Goal: Task Accomplishment & Management: Complete application form

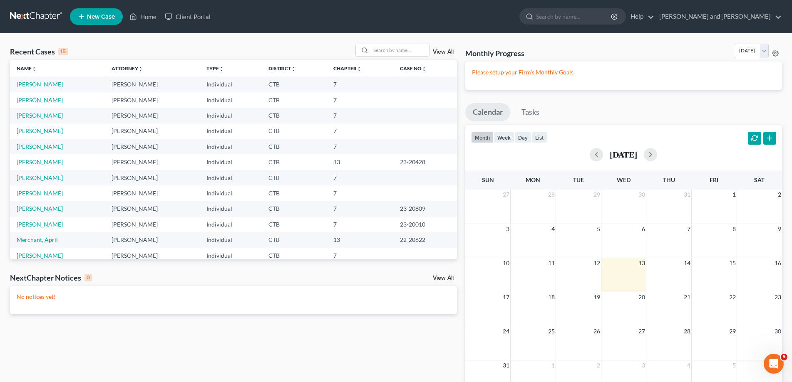
click at [49, 85] on link "[PERSON_NAME]" at bounding box center [40, 84] width 46 height 7
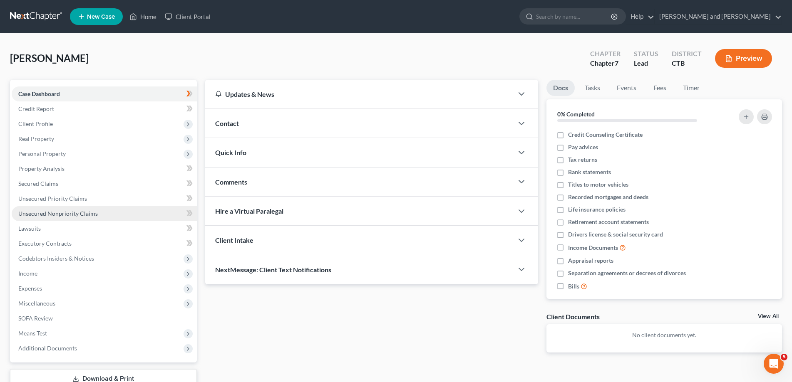
click at [53, 215] on span "Unsecured Nonpriority Claims" at bounding box center [57, 213] width 79 height 7
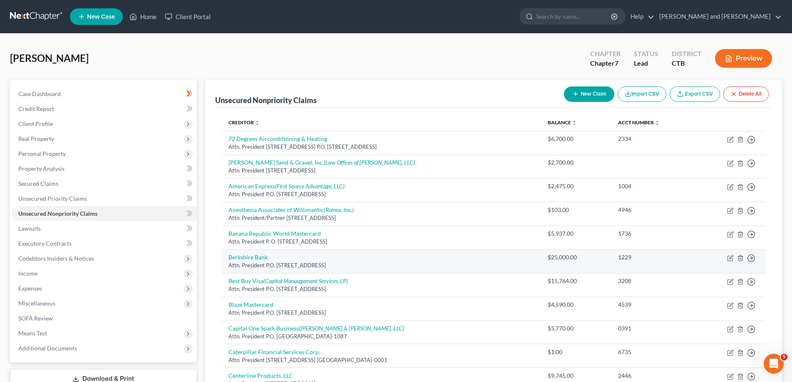
scroll to position [85, 0]
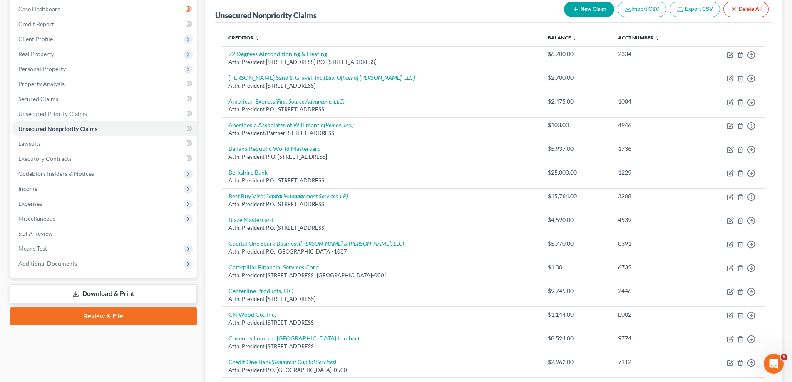
click at [593, 10] on button "New Claim" at bounding box center [589, 9] width 50 height 15
select select "0"
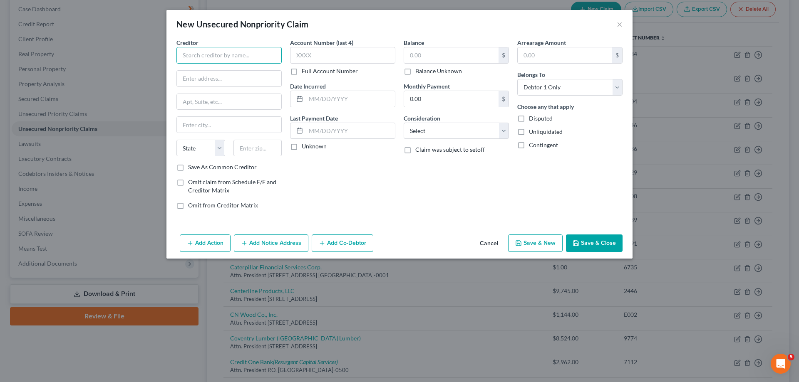
click at [203, 57] on input "text" at bounding box center [228, 55] width 105 height 17
type input "Capital One/BJ's"
type input "Attn. President"
type input "P.O. Box 30285"
type input "[GEOGRAPHIC_DATA]"
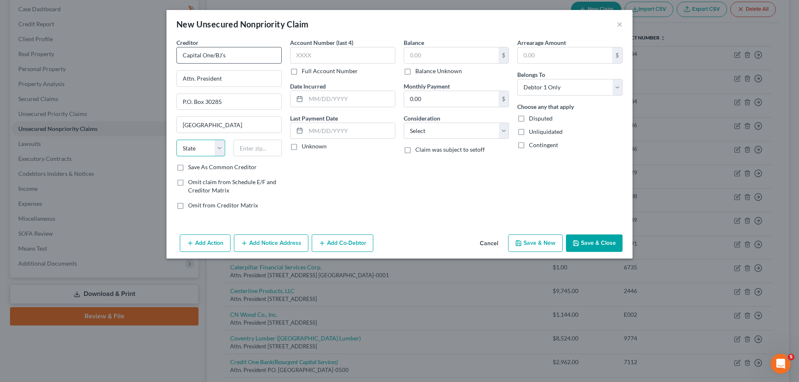
select select "46"
type input "84120"
click at [313, 55] on input "text" at bounding box center [342, 55] width 105 height 17
type input "5693"
click at [325, 97] on input "text" at bounding box center [350, 99] width 89 height 16
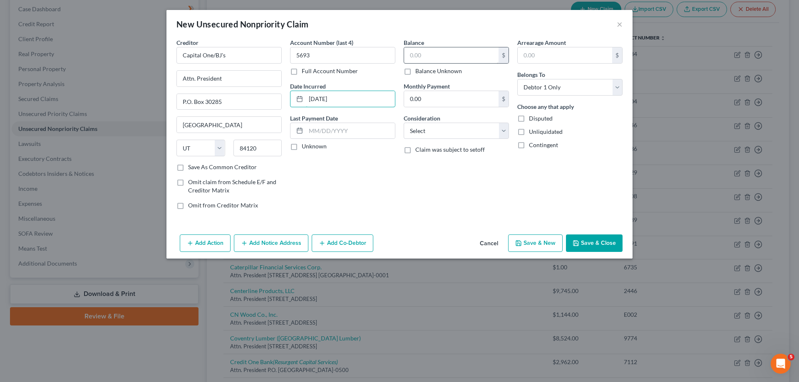
type input "[DATE]"
click at [451, 59] on input "text" at bounding box center [451, 55] width 94 height 16
type input "5,770.00"
click at [404, 123] on select "Select Cable / Satellite Services Collection Agency Credit Card Debt Debt Couns…" at bounding box center [456, 131] width 105 height 17
select select "2"
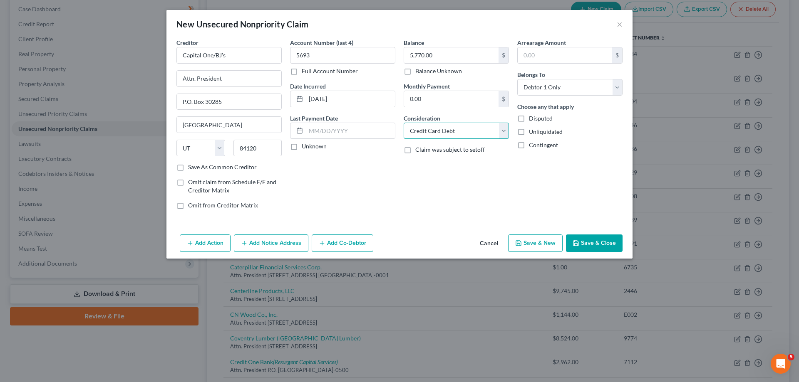
click option "Credit Card Debt" at bounding box center [0, 0] width 0 height 0
click at [592, 246] on button "Save & Close" at bounding box center [594, 243] width 57 height 17
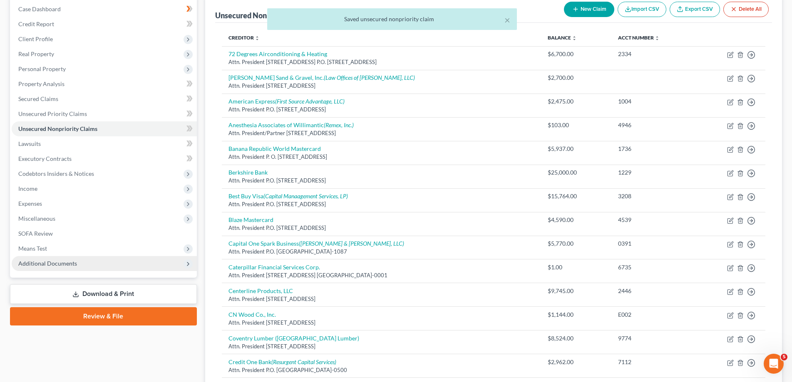
click at [72, 263] on span "Additional Documents" at bounding box center [47, 263] width 59 height 7
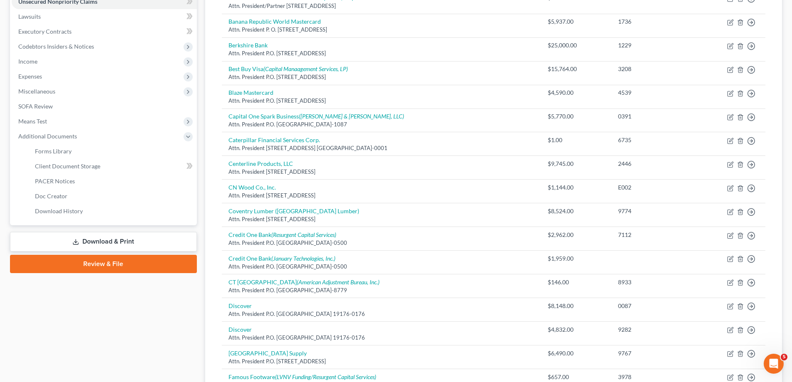
scroll to position [0, 0]
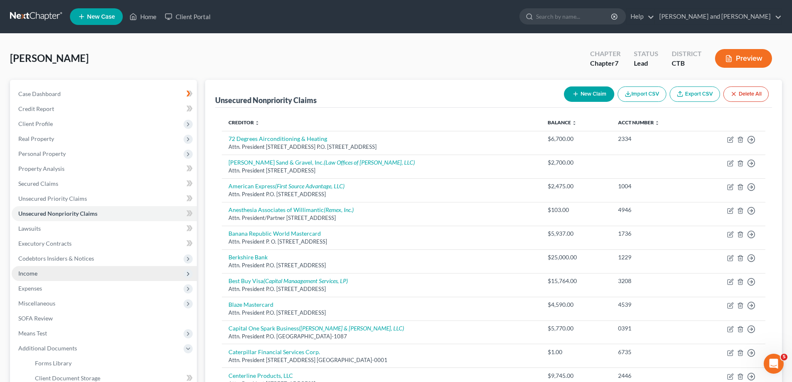
click at [50, 274] on span "Income" at bounding box center [104, 273] width 185 height 15
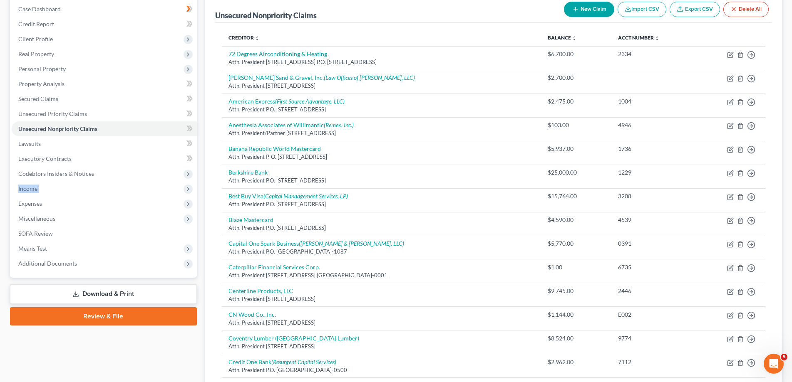
scroll to position [127, 0]
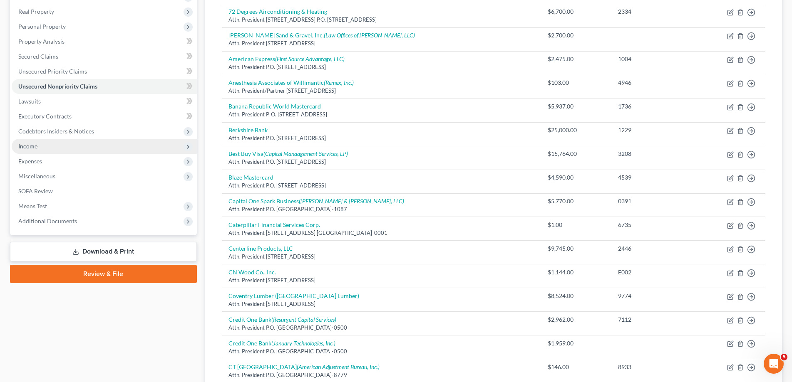
click at [185, 147] on icon at bounding box center [188, 147] width 7 height 7
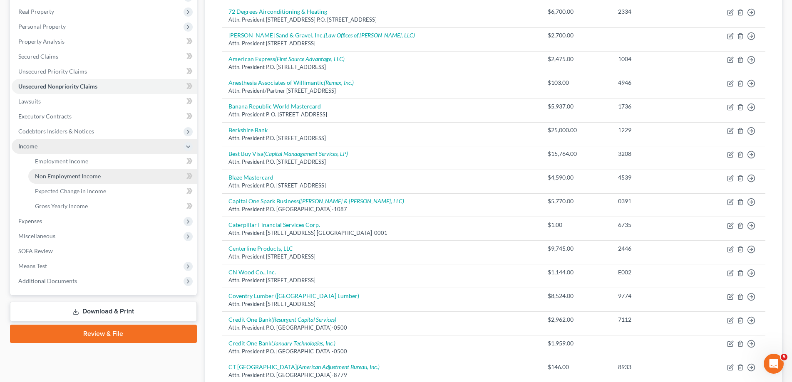
click at [74, 175] on span "Non Employment Income" at bounding box center [68, 176] width 66 height 7
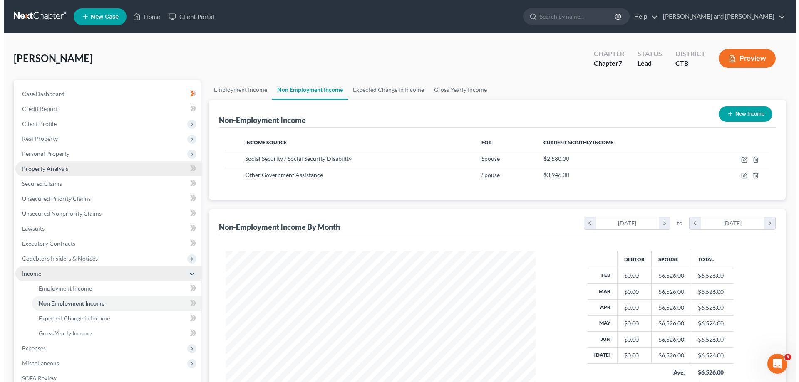
scroll to position [155, 327]
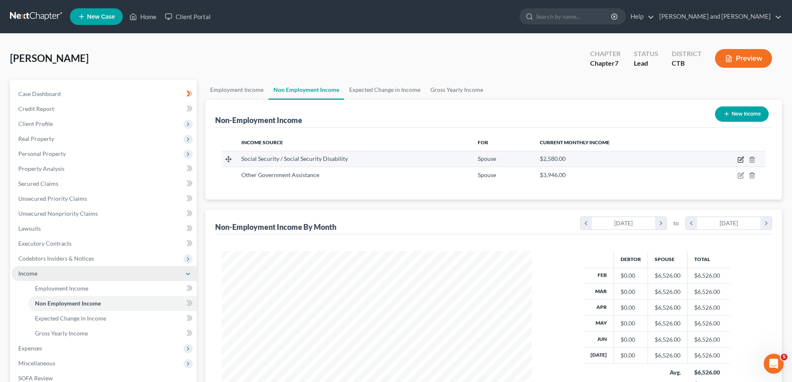
click at [740, 161] on icon "button" at bounding box center [740, 159] width 7 height 7
select select "4"
select select "0"
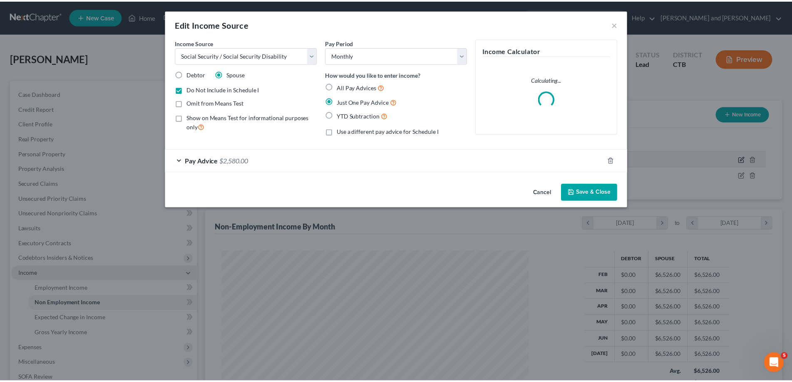
scroll to position [156, 330]
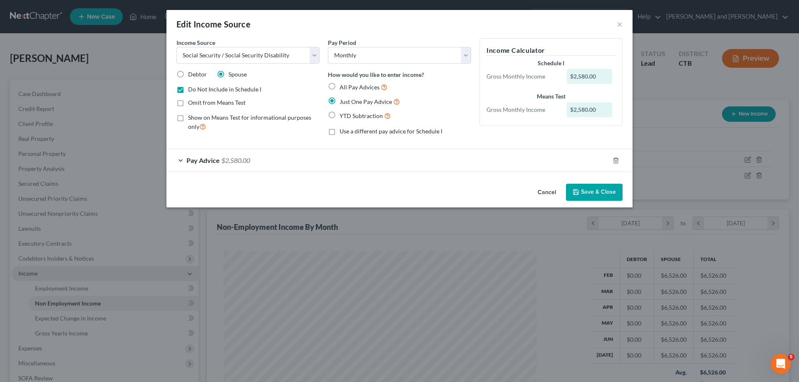
click at [188, 89] on label "Do Not Include in Schedule I" at bounding box center [224, 89] width 73 height 8
click at [191, 89] on input "Do Not Include in Schedule I" at bounding box center [193, 87] width 5 height 5
checkbox input "false"
click at [601, 187] on button "Save & Close" at bounding box center [594, 192] width 57 height 17
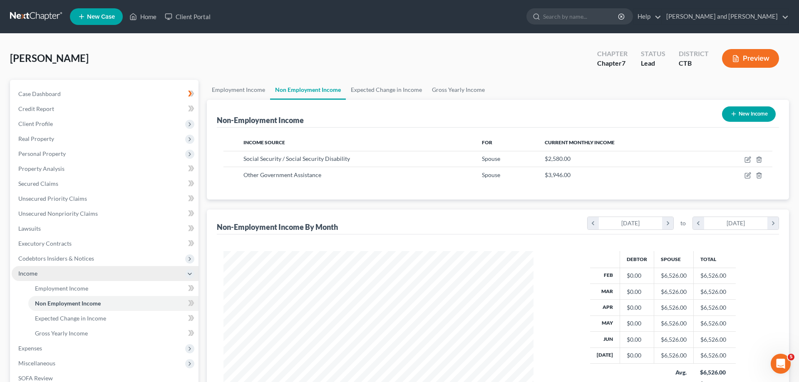
scroll to position [415830, 415658]
click at [741, 175] on icon "button" at bounding box center [740, 175] width 7 height 7
select select "5"
select select "0"
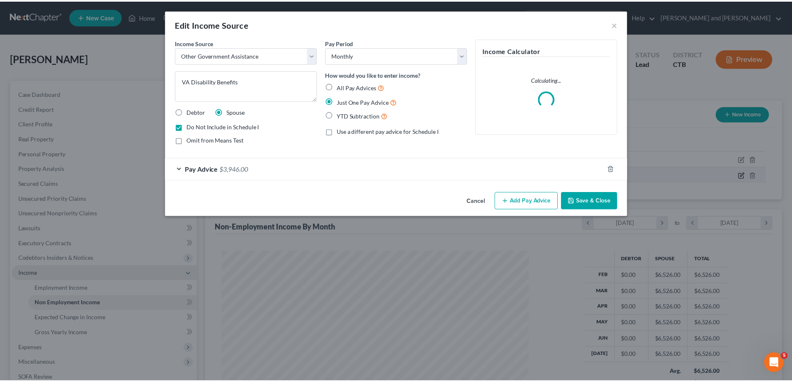
scroll to position [156, 330]
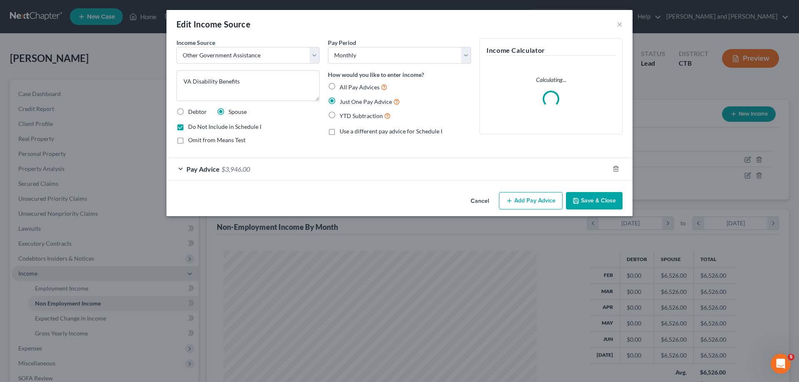
click at [188, 126] on label "Do Not Include in Schedule I" at bounding box center [224, 127] width 73 height 8
click at [191, 126] on input "Do Not Include in Schedule I" at bounding box center [193, 125] width 5 height 5
checkbox input "false"
click at [590, 203] on button "Save & Close" at bounding box center [594, 200] width 57 height 17
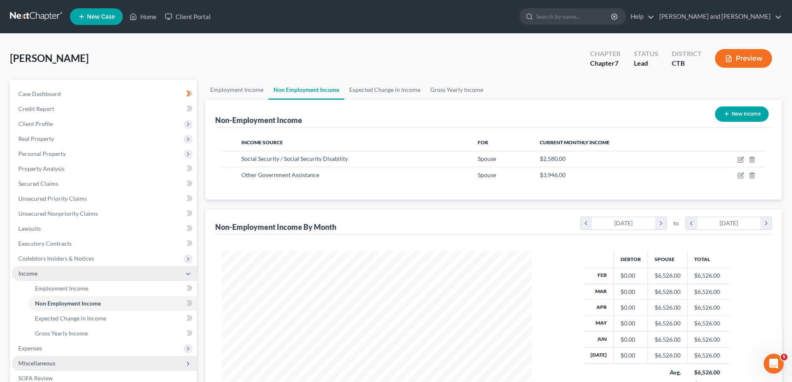
scroll to position [119, 0]
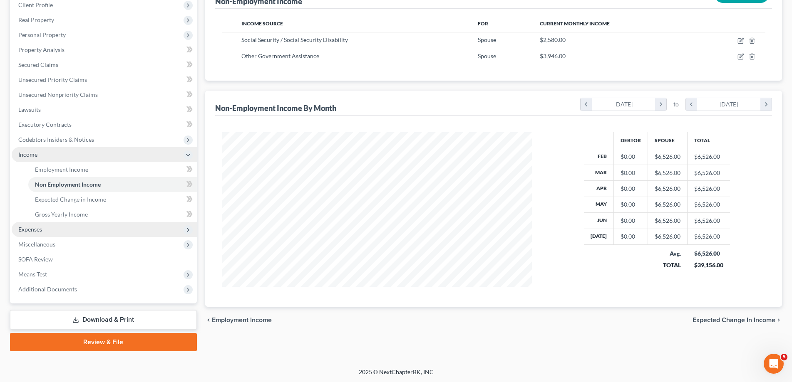
click at [48, 229] on span "Expenses" at bounding box center [104, 229] width 185 height 15
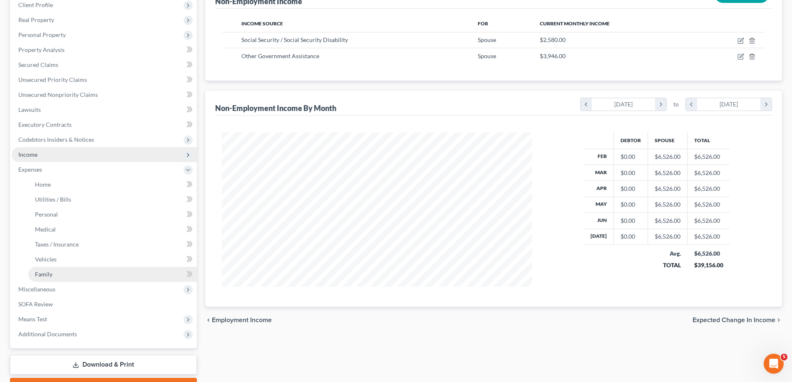
click at [44, 275] on span "Family" at bounding box center [43, 274] width 17 height 7
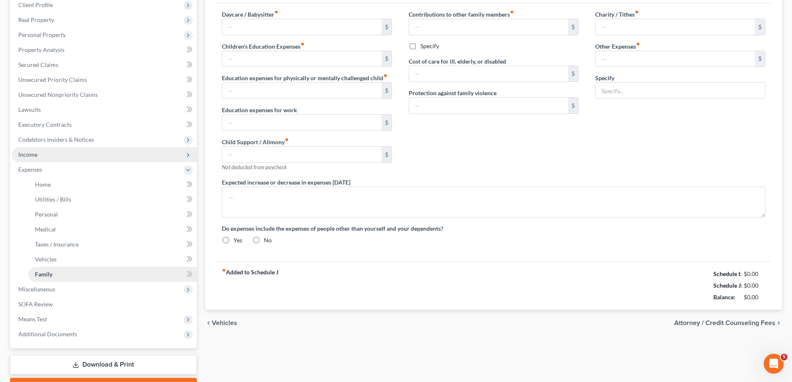
type input "0.00"
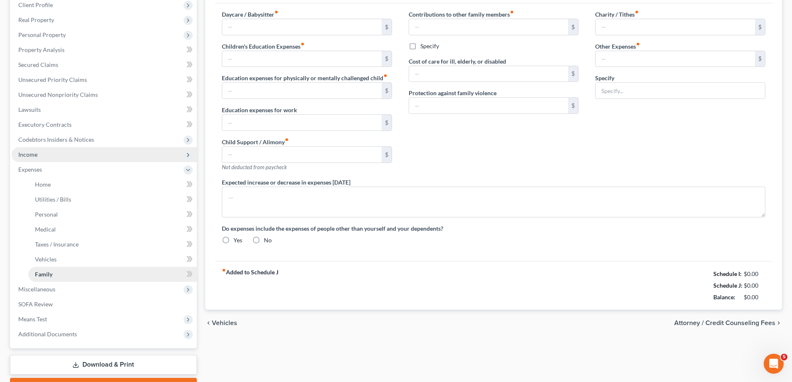
type input "0.00"
type input "40.00"
type input "0.00"
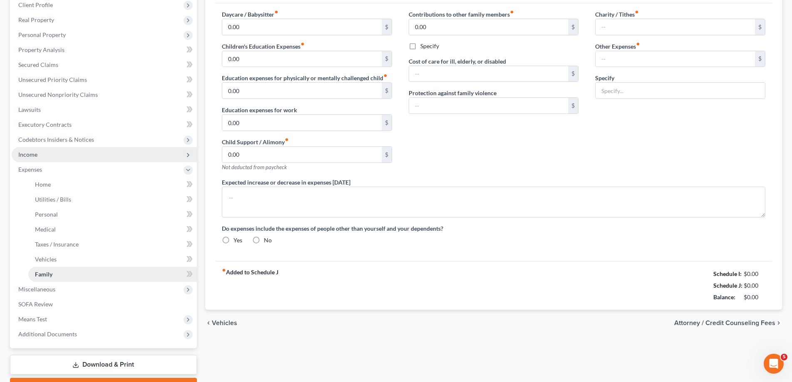
radio input "true"
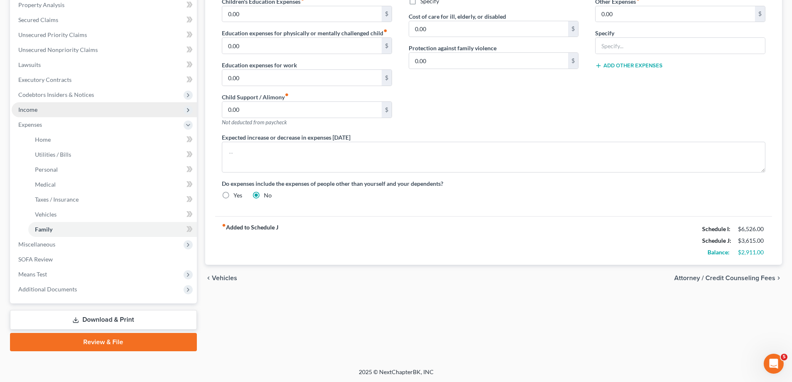
scroll to position [79, 0]
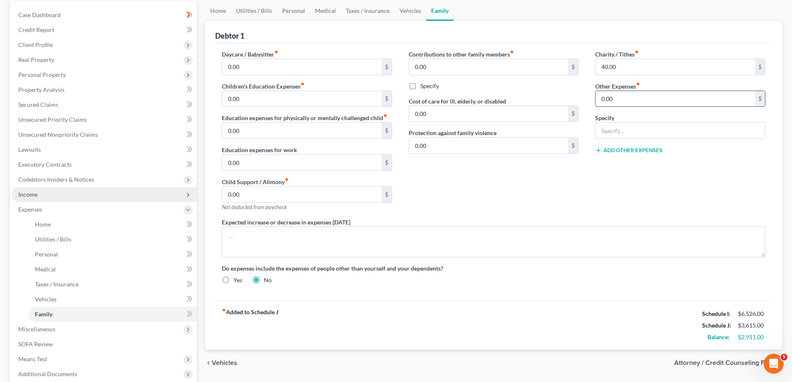
click at [619, 98] on input "0.00" at bounding box center [674, 99] width 159 height 16
type input "2,500.00"
type input "Non-Filing Spouse expenses"
click at [542, 199] on div "Contributions to other family members fiber_manual_record 0.00 $ Specify Cost o…" at bounding box center [493, 134] width 187 height 168
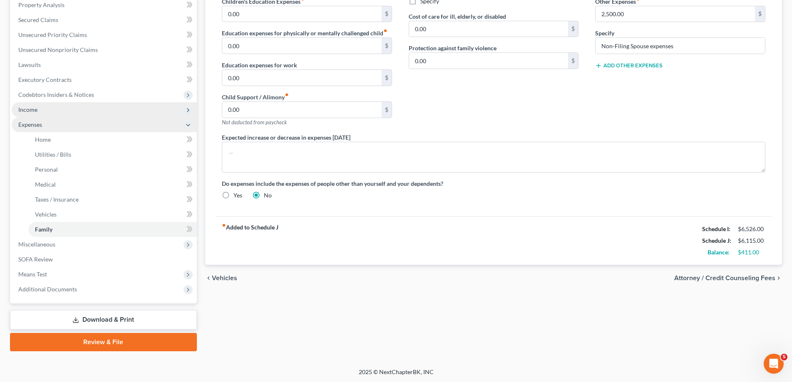
scroll to position [0, 0]
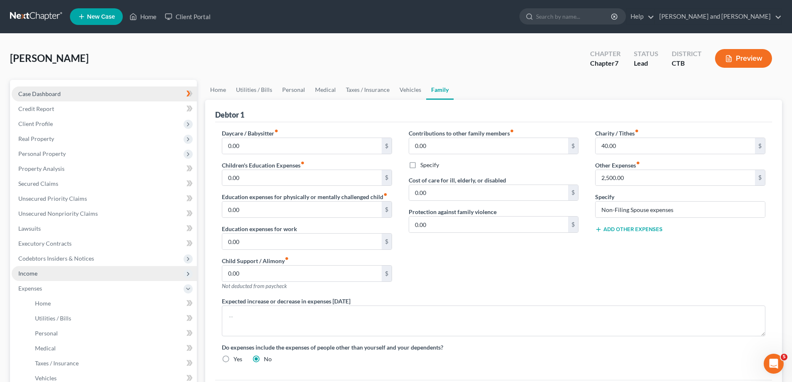
click at [48, 95] on span "Case Dashboard" at bounding box center [39, 93] width 42 height 7
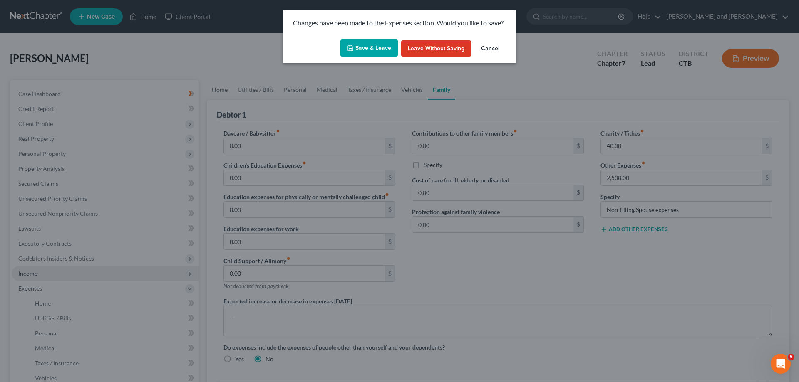
click at [364, 47] on button "Save & Leave" at bounding box center [368, 48] width 57 height 17
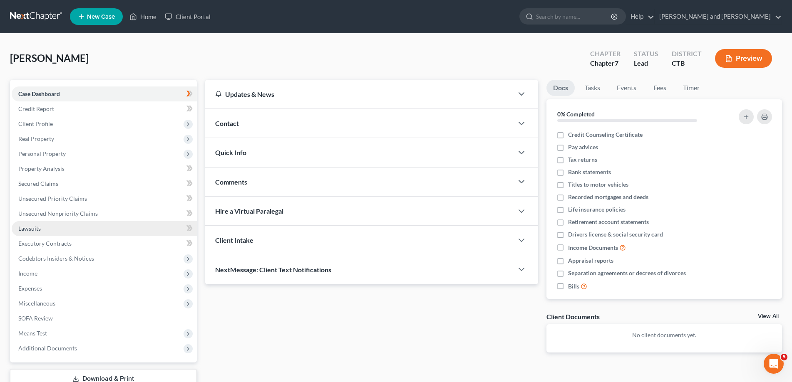
scroll to position [59, 0]
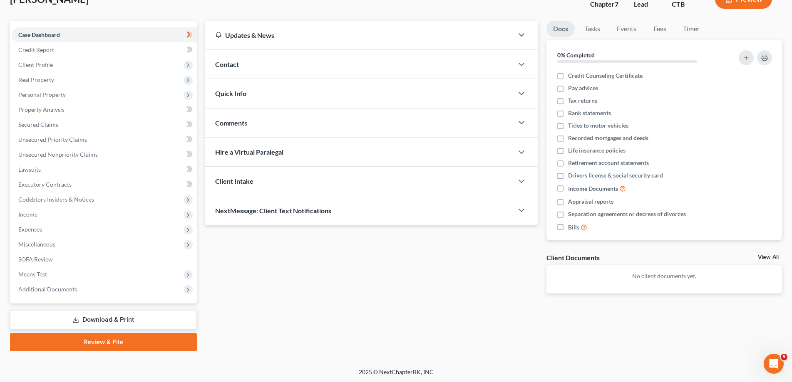
click at [123, 317] on link "Download & Print" at bounding box center [103, 320] width 187 height 20
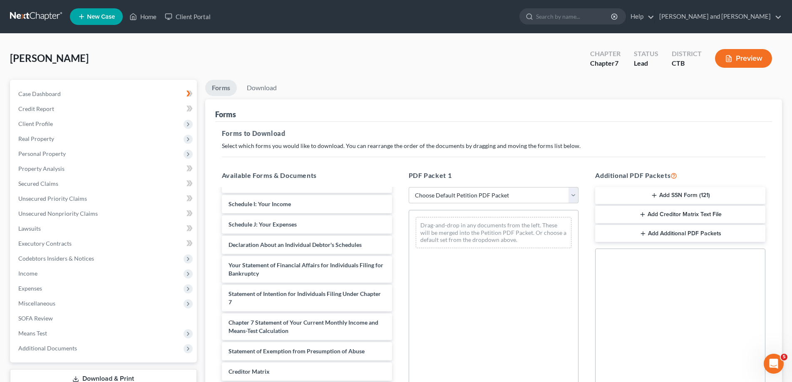
scroll to position [202, 0]
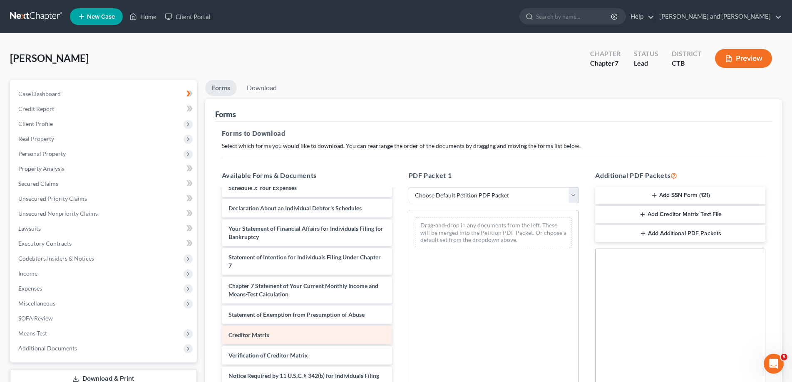
click at [281, 333] on div "Creditor Matrix" at bounding box center [307, 335] width 170 height 18
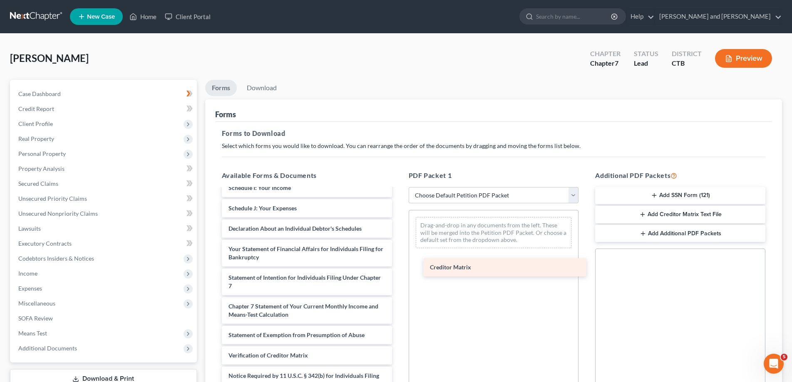
scroll to position [182, 0]
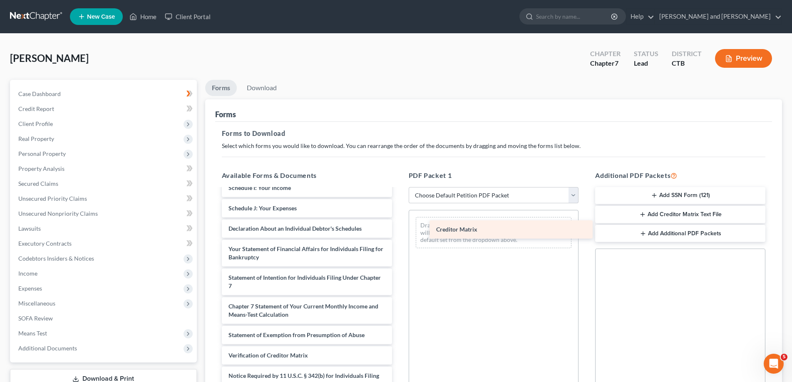
drag, startPoint x: 279, startPoint y: 334, endPoint x: 486, endPoint y: 229, distance: 232.7
click at [399, 229] on div "Creditor Matrix Voluntary Petition for Individuals Filing for Bankruptcy Summar…" at bounding box center [306, 210] width 183 height 406
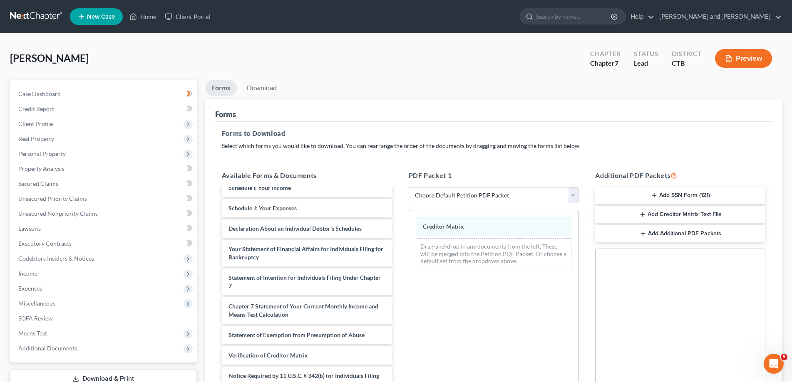
scroll to position [127, 0]
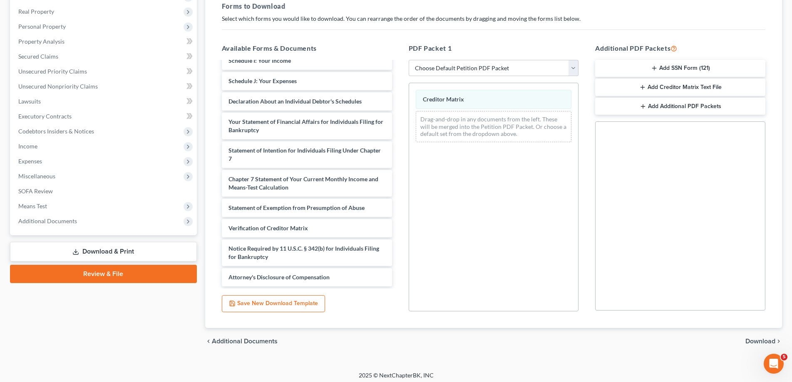
click at [760, 342] on span "Download" at bounding box center [760, 341] width 30 height 7
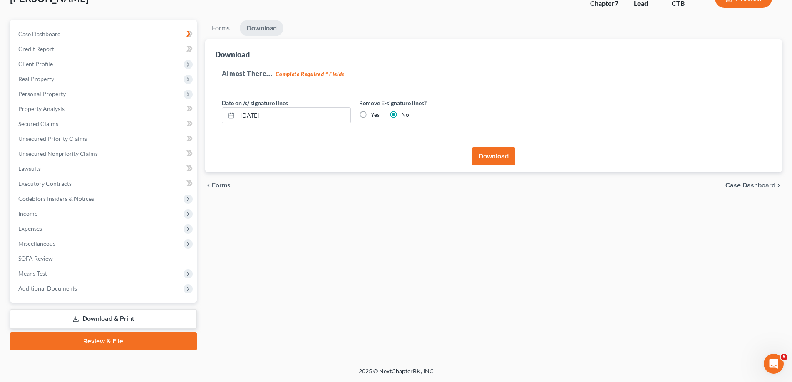
scroll to position [59, 0]
click at [492, 153] on button "Download" at bounding box center [493, 157] width 43 height 18
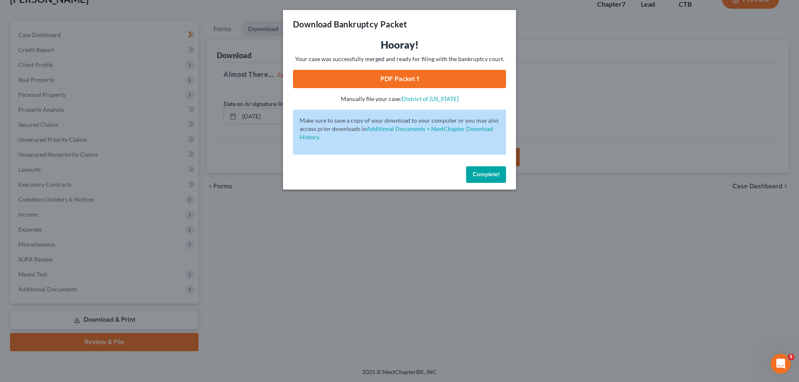
click at [394, 82] on link "PDF Packet 1" at bounding box center [399, 79] width 213 height 18
click at [494, 173] on span "Complete!" at bounding box center [486, 174] width 27 height 7
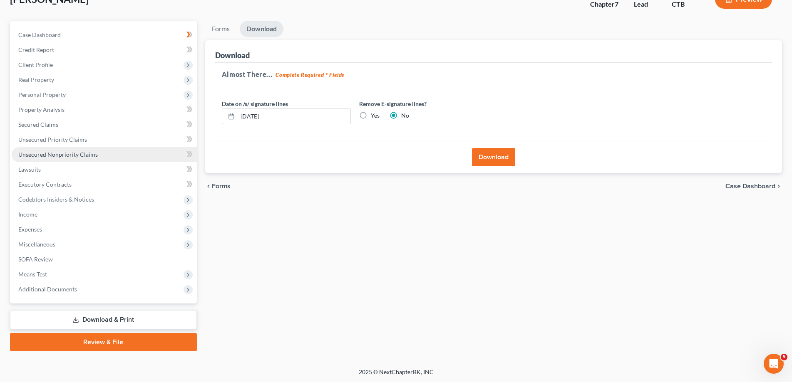
click at [46, 154] on span "Unsecured Nonpriority Claims" at bounding box center [57, 154] width 79 height 7
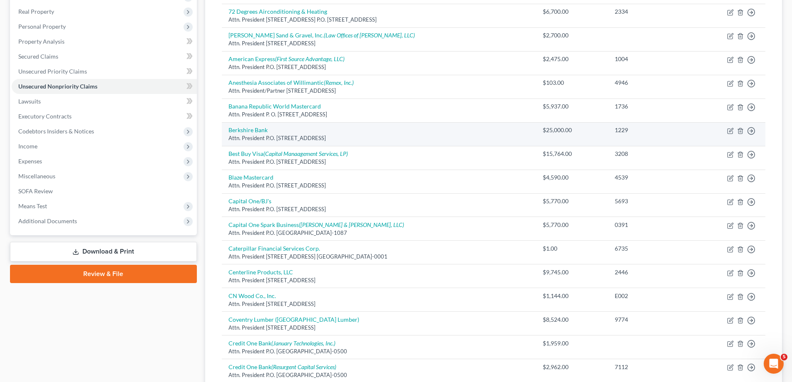
scroll to position [170, 0]
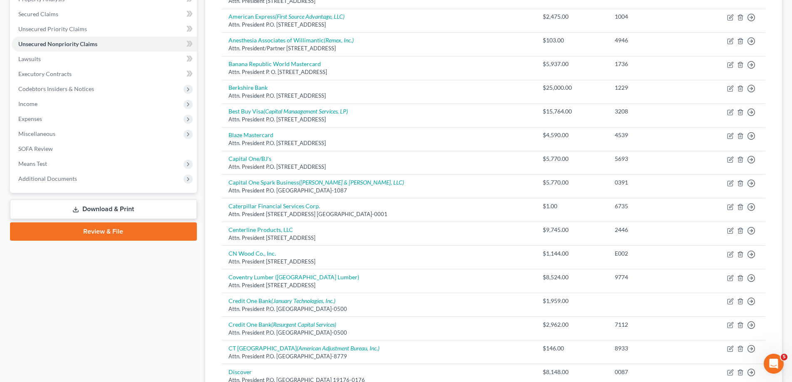
click at [121, 206] on link "Download & Print" at bounding box center [103, 210] width 187 height 20
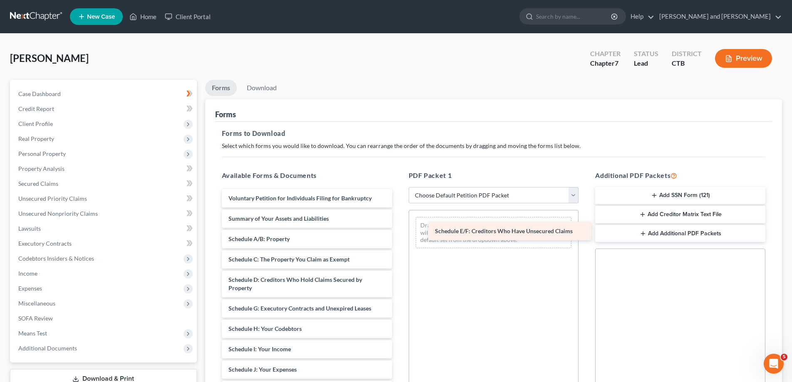
drag, startPoint x: 334, startPoint y: 310, endPoint x: 541, endPoint y: 233, distance: 220.2
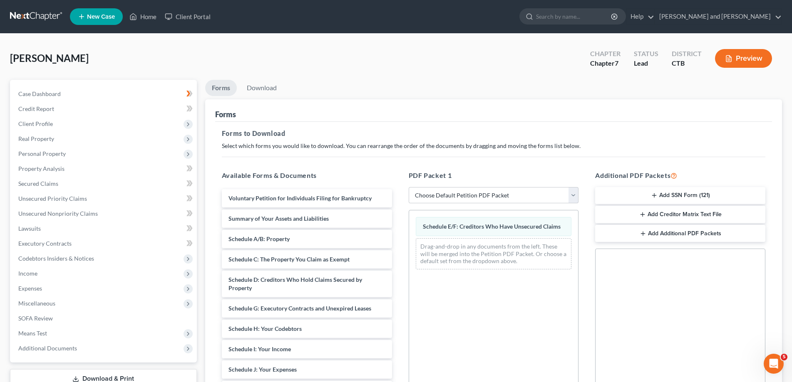
scroll to position [131, 0]
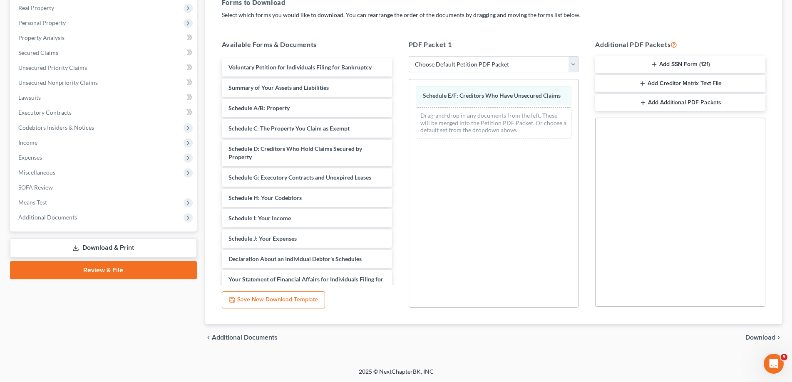
click at [773, 337] on span "Download" at bounding box center [760, 337] width 30 height 7
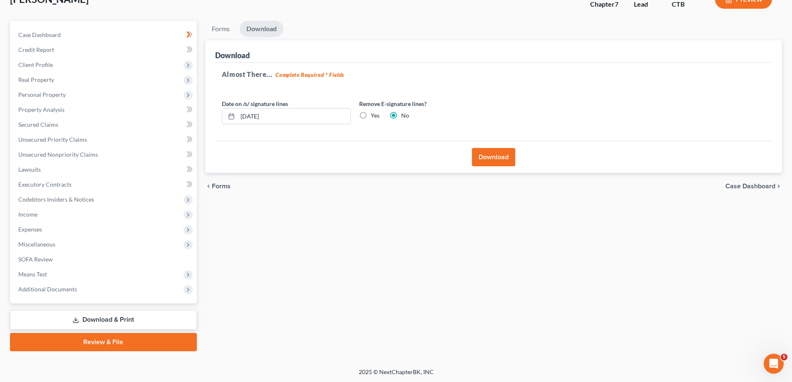
click at [494, 153] on button "Download" at bounding box center [493, 157] width 43 height 18
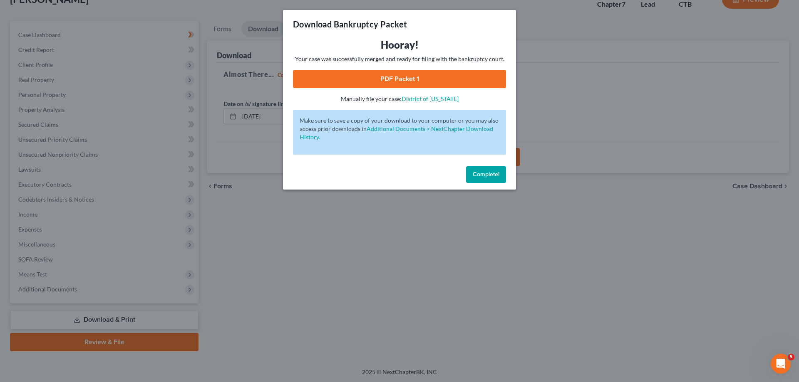
click at [431, 76] on link "PDF Packet 1" at bounding box center [399, 79] width 213 height 18
click at [485, 171] on button "Complete!" at bounding box center [486, 174] width 40 height 17
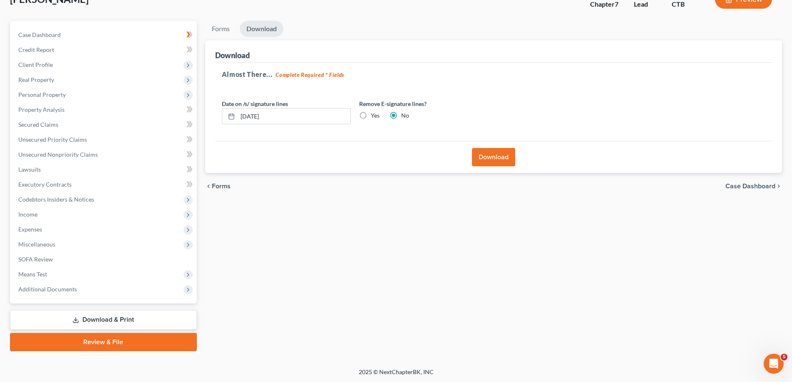
click at [111, 317] on link "Download & Print" at bounding box center [103, 320] width 187 height 20
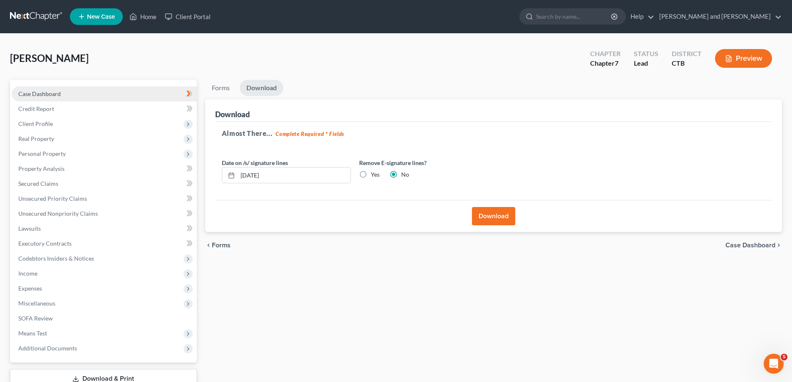
click at [44, 95] on span "Case Dashboard" at bounding box center [39, 93] width 42 height 7
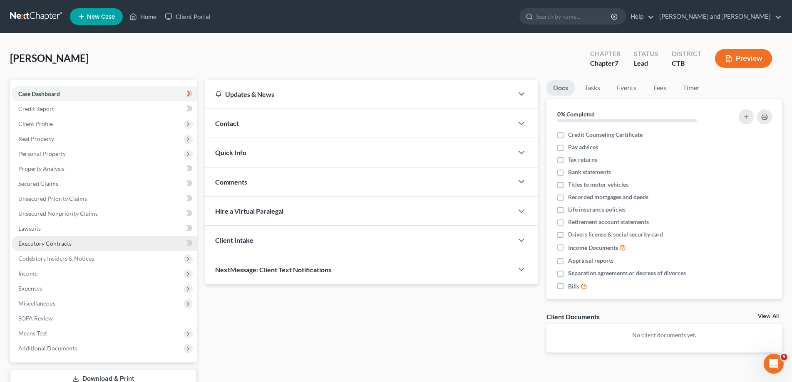
scroll to position [59, 0]
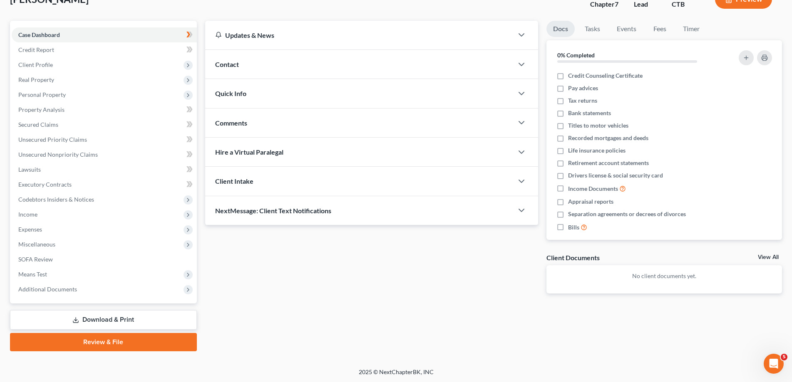
click at [114, 323] on link "Download & Print" at bounding box center [103, 320] width 187 height 20
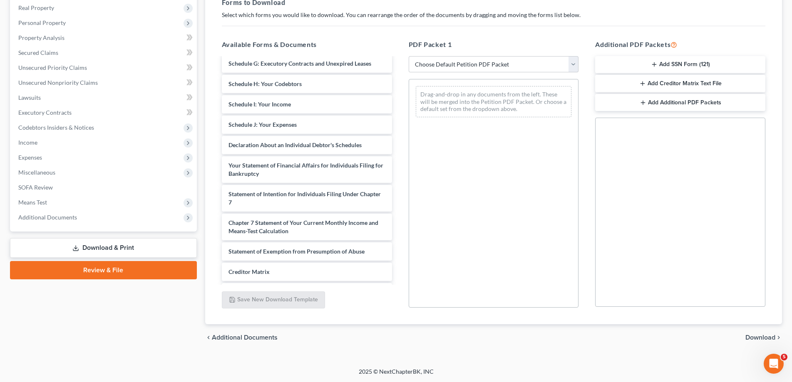
scroll to position [156, 0]
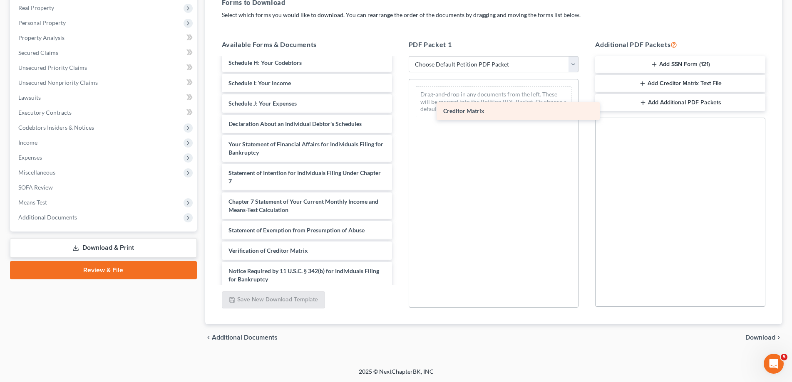
drag, startPoint x: 275, startPoint y: 252, endPoint x: 490, endPoint y: 112, distance: 255.9
click at [399, 112] on div "Creditor Matrix Voluntary Petition for Individuals Filing for Bankruptcy Summar…" at bounding box center [306, 106] width 183 height 406
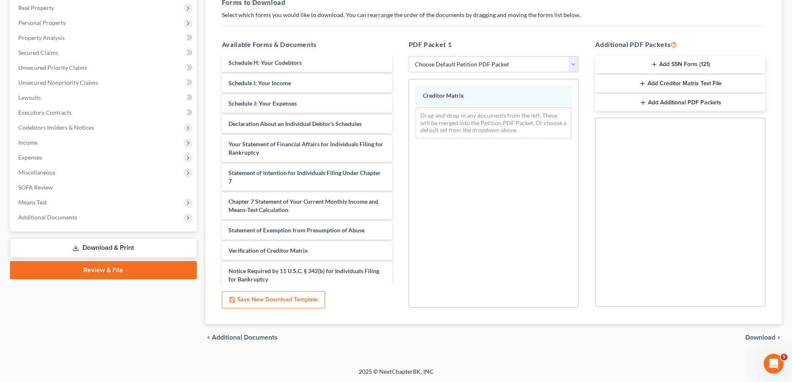
click at [759, 339] on span "Download" at bounding box center [760, 337] width 30 height 7
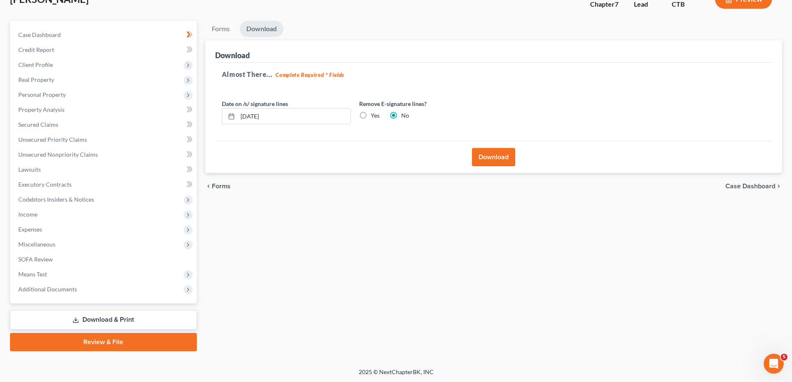
click at [492, 153] on button "Download" at bounding box center [493, 157] width 43 height 18
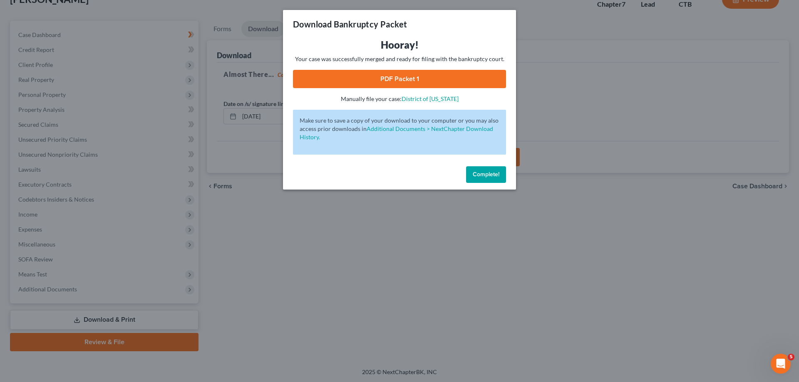
click at [407, 81] on link "PDF Packet 1" at bounding box center [399, 79] width 213 height 18
click at [478, 173] on span "Complete!" at bounding box center [486, 174] width 27 height 7
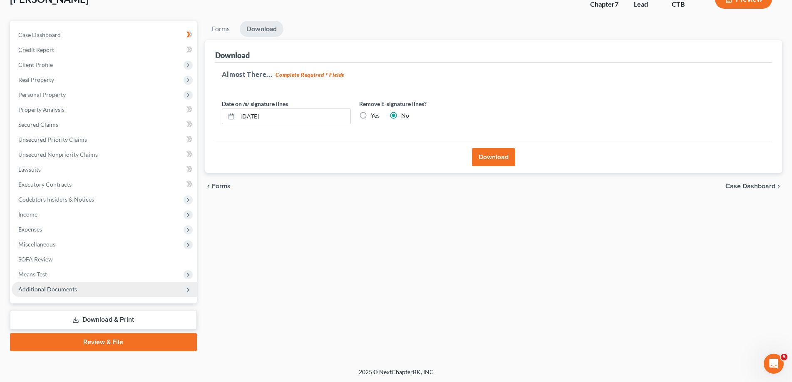
click at [185, 285] on span "Additional Documents" at bounding box center [104, 289] width 185 height 15
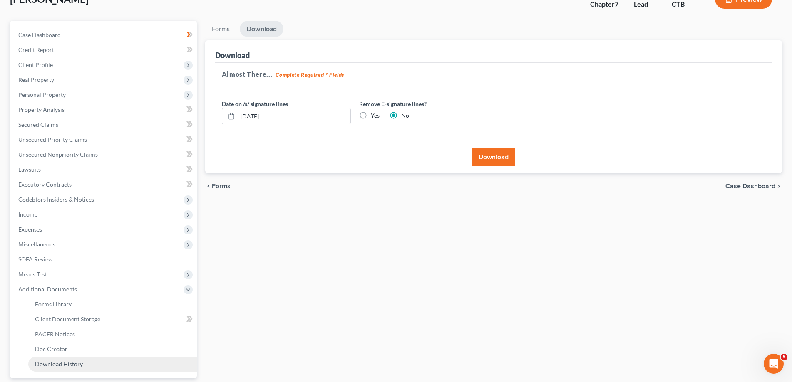
scroll to position [134, 0]
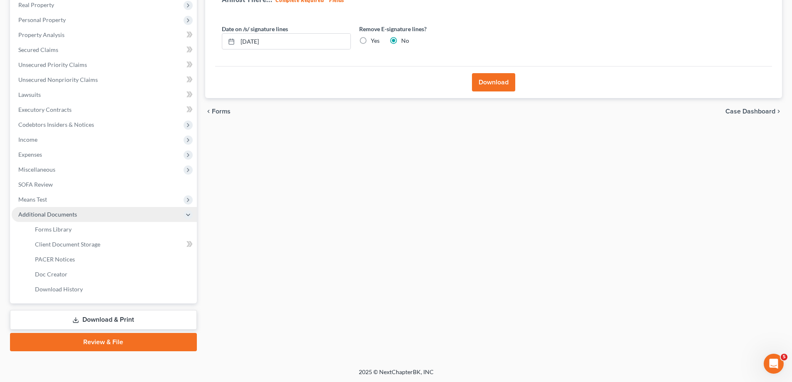
click at [187, 213] on icon at bounding box center [188, 215] width 7 height 7
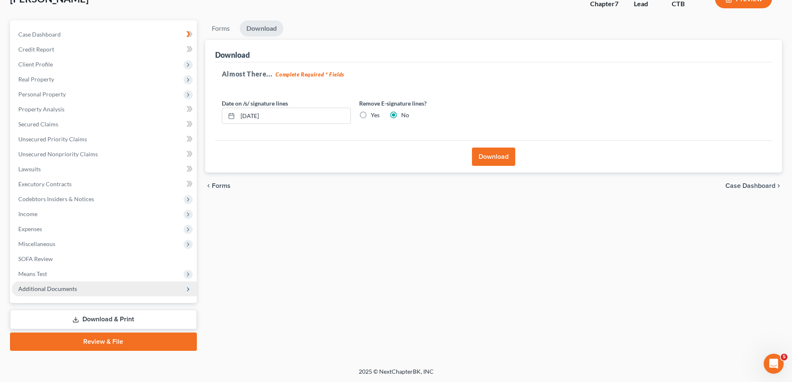
scroll to position [59, 0]
click at [67, 158] on span "Unsecured Nonpriority Claims" at bounding box center [57, 154] width 79 height 7
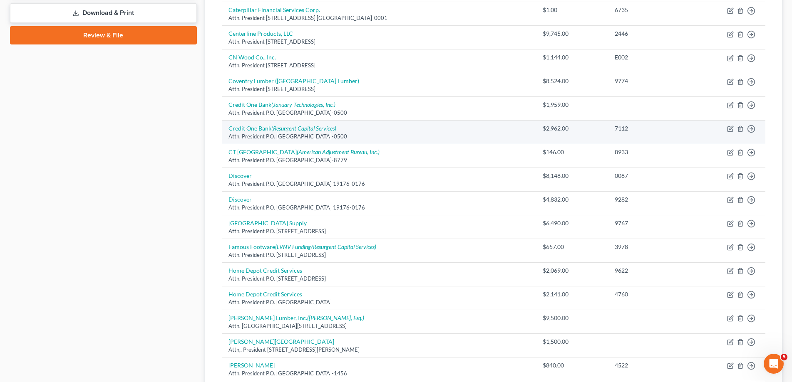
scroll to position [578, 0]
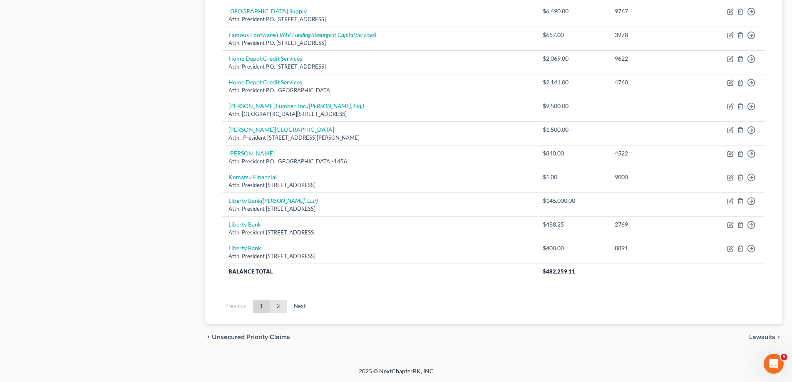
click at [280, 305] on link "2" at bounding box center [278, 306] width 17 height 13
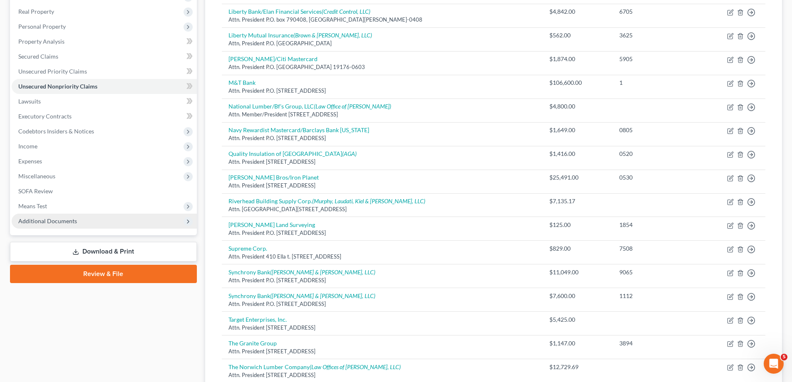
scroll to position [85, 0]
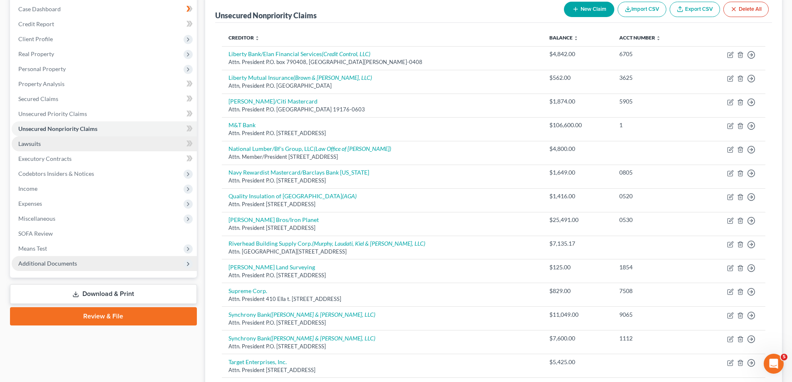
click at [67, 139] on link "Lawsuits" at bounding box center [104, 143] width 185 height 15
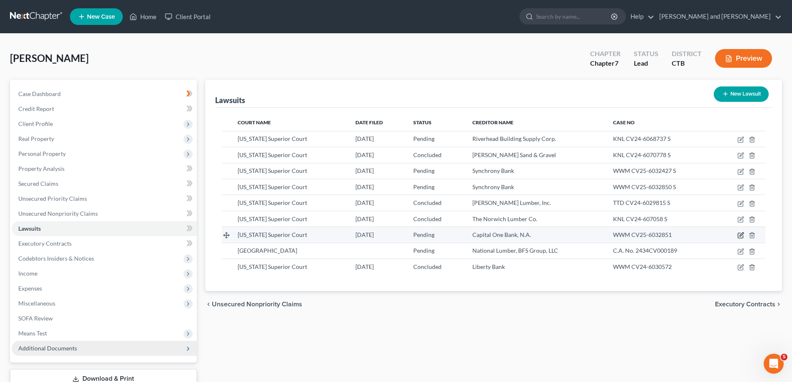
click at [740, 235] on icon "button" at bounding box center [740, 235] width 7 height 7
select select "6"
select select "0"
select select "4"
select select "46"
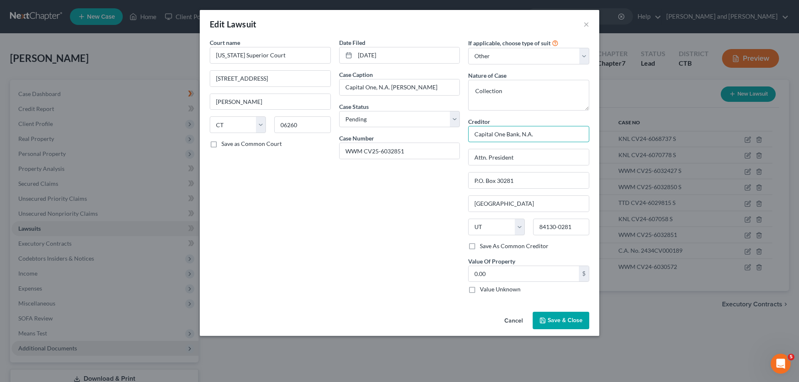
click at [534, 135] on input "Capital One Bank, N.A." at bounding box center [528, 134] width 121 height 17
type input "Capital One Spark Business"
click at [519, 180] on input "P.O. Box 30281" at bounding box center [528, 181] width 120 height 16
type input "P.O. Box 71087"
click at [519, 206] on input "[GEOGRAPHIC_DATA]" at bounding box center [528, 204] width 120 height 16
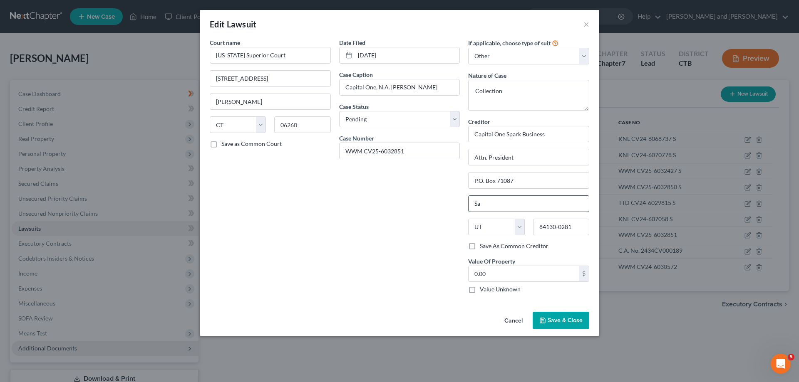
type input "S"
type input "Charlotte"
select select "28"
type input "28272-1087"
click at [557, 317] on button "Save & Close" at bounding box center [560, 320] width 57 height 17
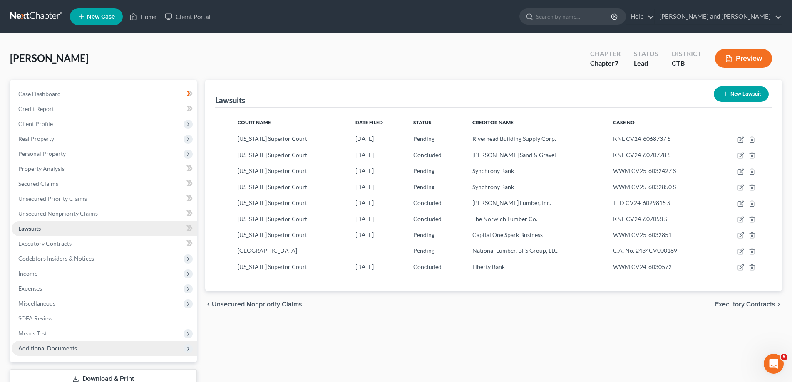
scroll to position [59, 0]
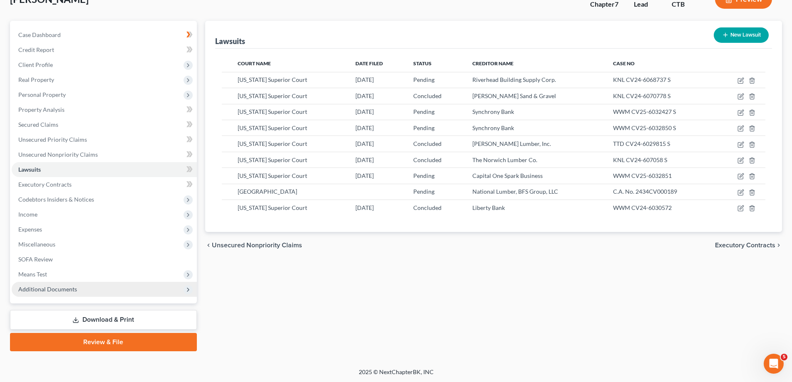
click at [111, 316] on link "Download & Print" at bounding box center [103, 320] width 187 height 20
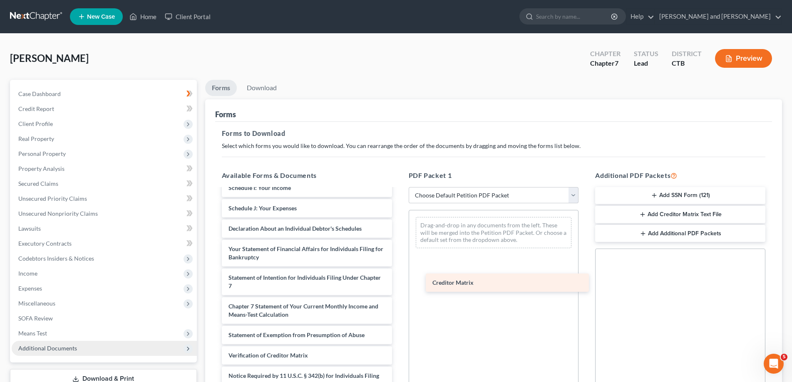
scroll to position [182, 0]
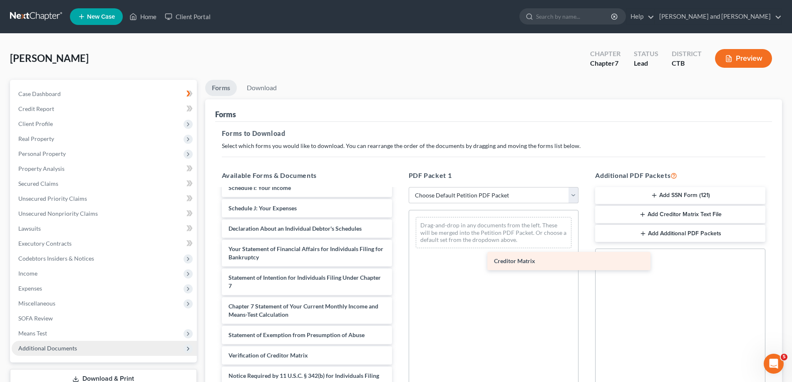
drag, startPoint x: 271, startPoint y: 332, endPoint x: 536, endPoint y: 259, distance: 275.4
click at [399, 259] on div "Creditor Matrix Voluntary Petition for Individuals Filing for Bankruptcy Summar…" at bounding box center [306, 210] width 183 height 406
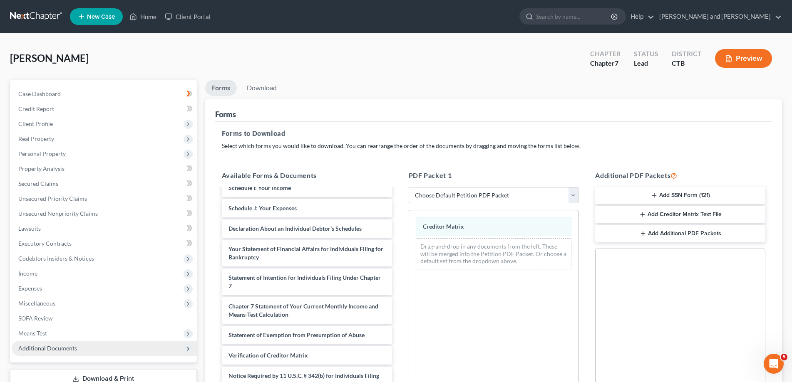
scroll to position [131, 0]
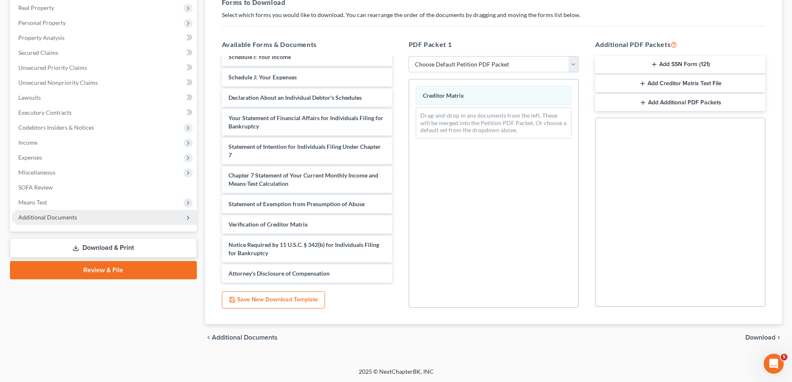
click at [758, 337] on span "Download" at bounding box center [760, 337] width 30 height 7
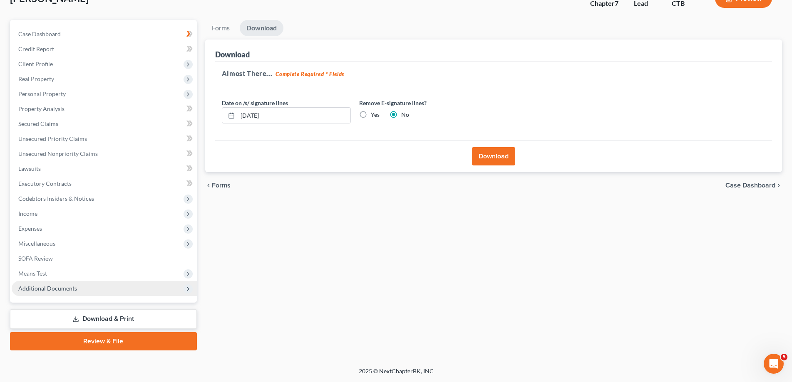
scroll to position [59, 0]
click at [485, 162] on button "Download" at bounding box center [493, 157] width 43 height 18
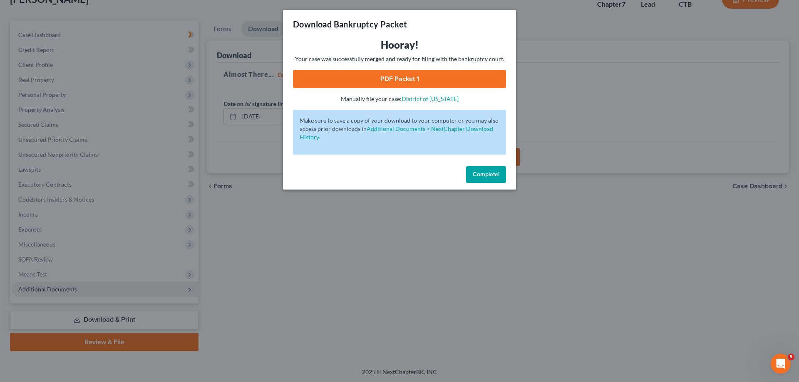
click at [400, 77] on link "PDF Packet 1" at bounding box center [399, 79] width 213 height 18
click at [490, 175] on span "Complete!" at bounding box center [486, 174] width 27 height 7
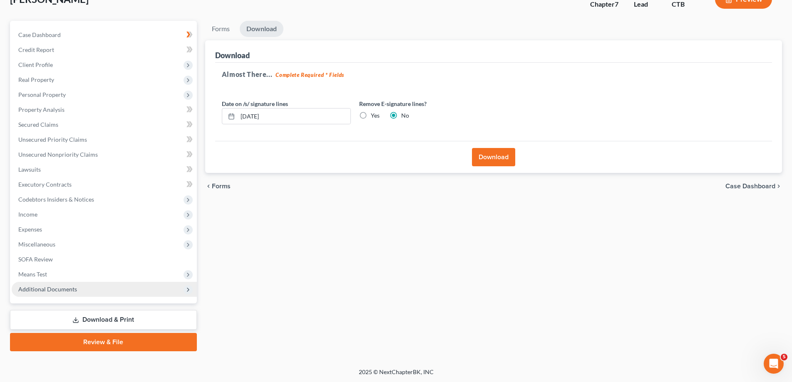
click at [118, 324] on link "Download & Print" at bounding box center [103, 320] width 187 height 20
click at [62, 38] on link "Case Dashboard" at bounding box center [104, 34] width 185 height 15
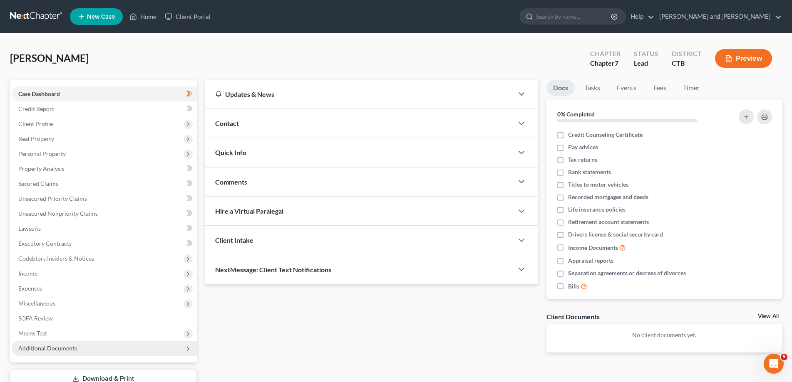
scroll to position [59, 0]
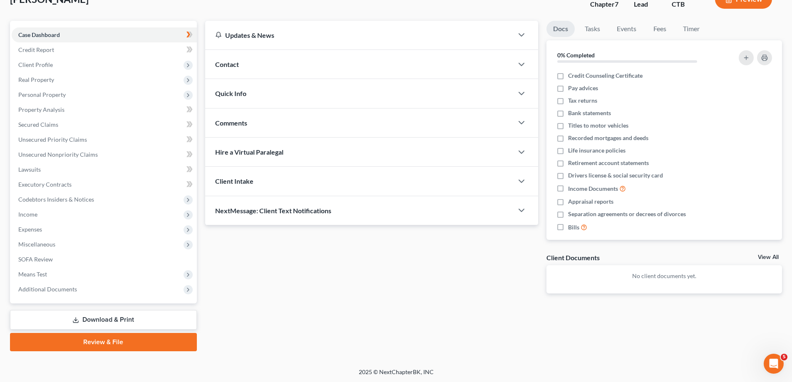
click at [118, 320] on link "Download & Print" at bounding box center [103, 320] width 187 height 20
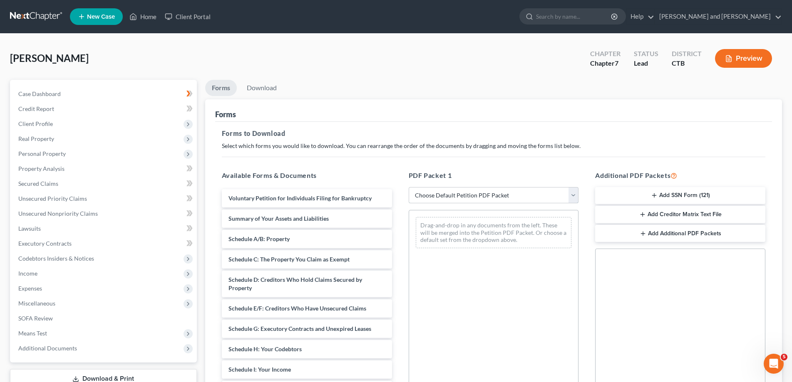
click at [408, 187] on select "Choose Default Petition PDF Packet Complete Bankruptcy Petition (all forms and …" at bounding box center [493, 195] width 170 height 17
click option "Choose Default Petition PDF Packet" at bounding box center [0, 0] width 0 height 0
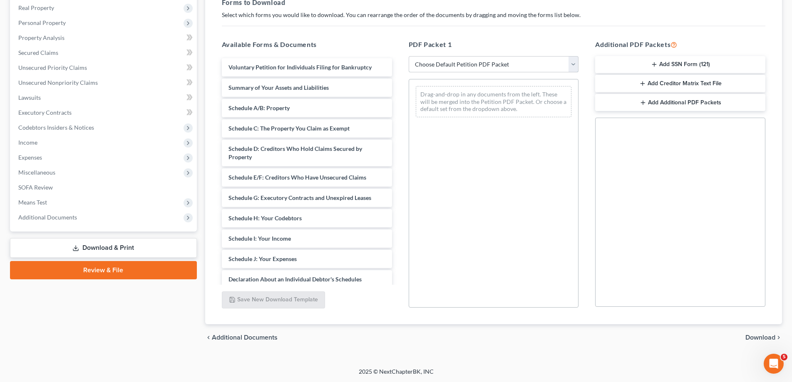
click option "Choose Default Petition PDF Packet" at bounding box center [0, 0] width 0 height 0
click at [761, 335] on span "Download" at bounding box center [760, 337] width 30 height 7
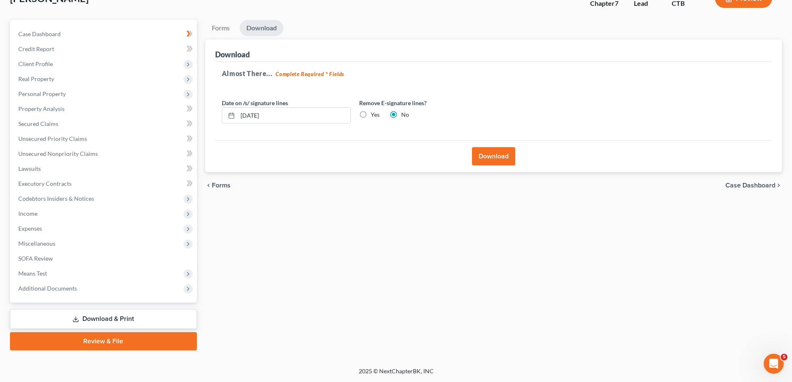
scroll to position [59, 0]
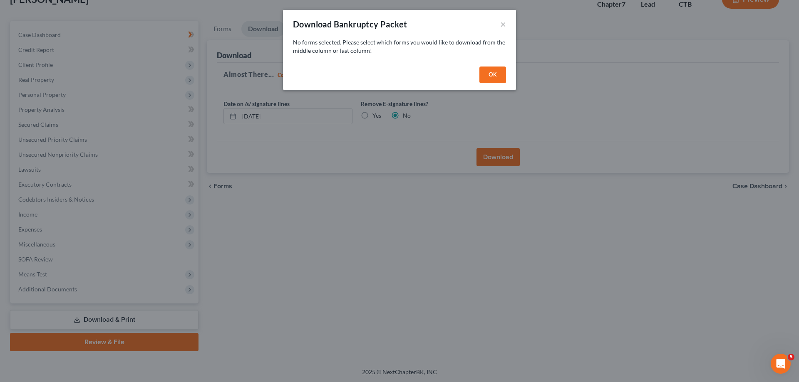
click at [493, 75] on button "OK" at bounding box center [492, 75] width 27 height 17
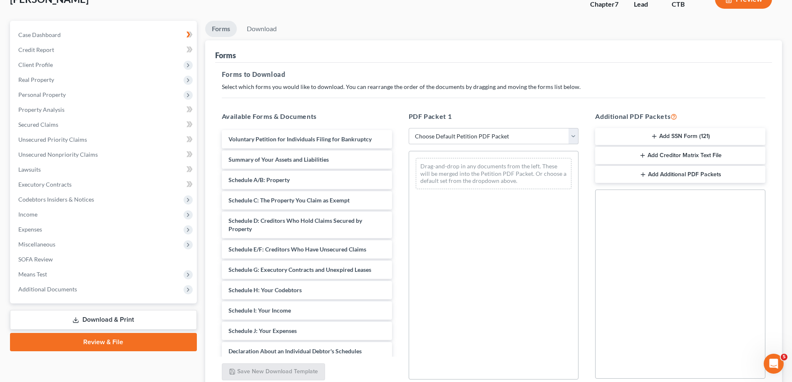
scroll to position [131, 0]
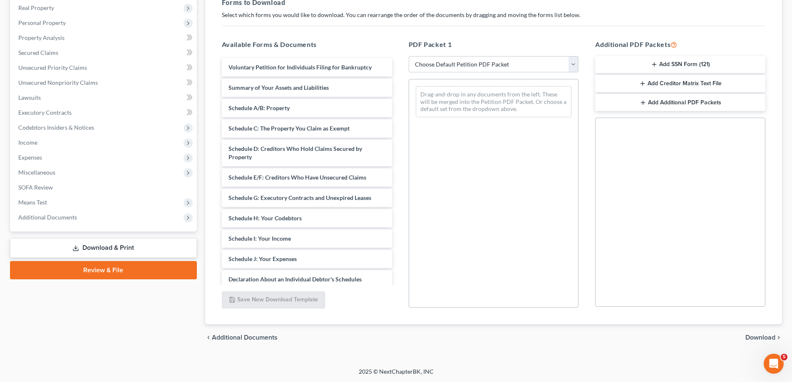
click at [770, 337] on span "Download" at bounding box center [760, 337] width 30 height 7
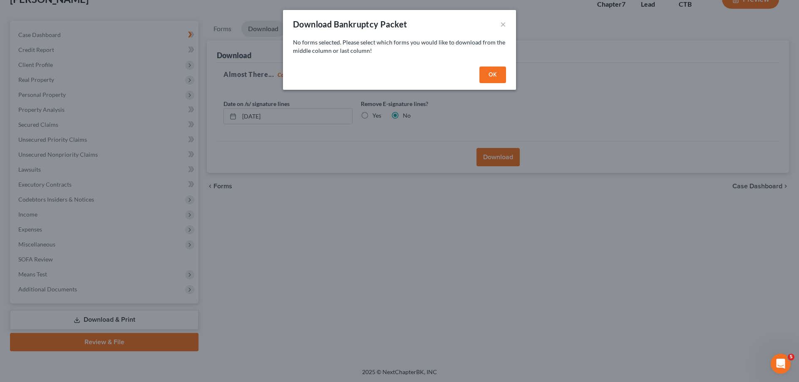
click at [490, 77] on button "OK" at bounding box center [492, 75] width 27 height 17
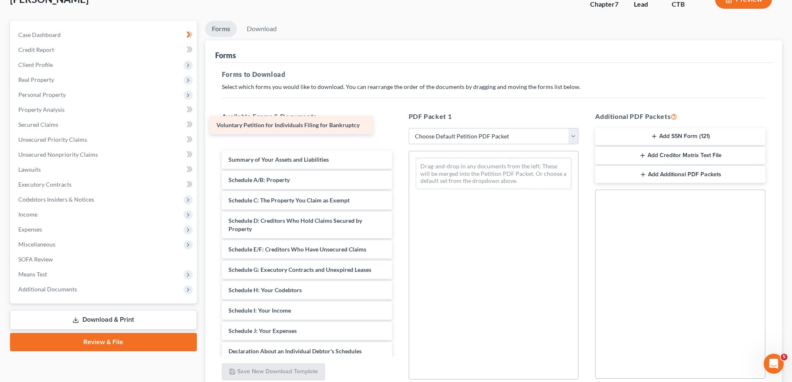
drag, startPoint x: 314, startPoint y: 139, endPoint x: 302, endPoint y: 125, distance: 18.3
click at [302, 130] on div "Voluntary Petition for Individuals Filing for Bankruptcy Voluntary Petition for…" at bounding box center [306, 343] width 183 height 427
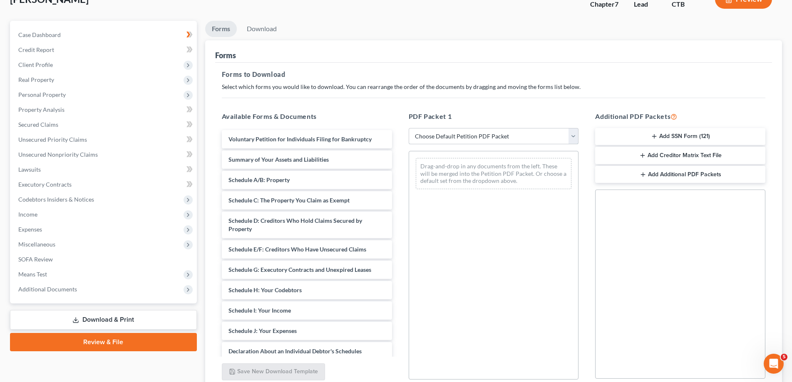
click at [408, 128] on select "Choose Default Petition PDF Packet Complete Bankruptcy Petition (all forms and …" at bounding box center [493, 136] width 170 height 17
click option "Choose Default Petition PDF Packet" at bounding box center [0, 0] width 0 height 0
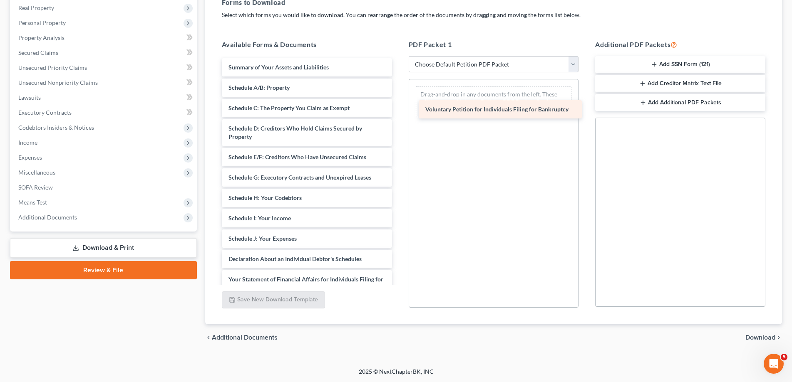
drag, startPoint x: 292, startPoint y: 67, endPoint x: 489, endPoint y: 109, distance: 201.3
click at [399, 109] on div "Voluntary Petition for Individuals Filing for Bankruptcy Voluntary Petition for…" at bounding box center [306, 261] width 183 height 406
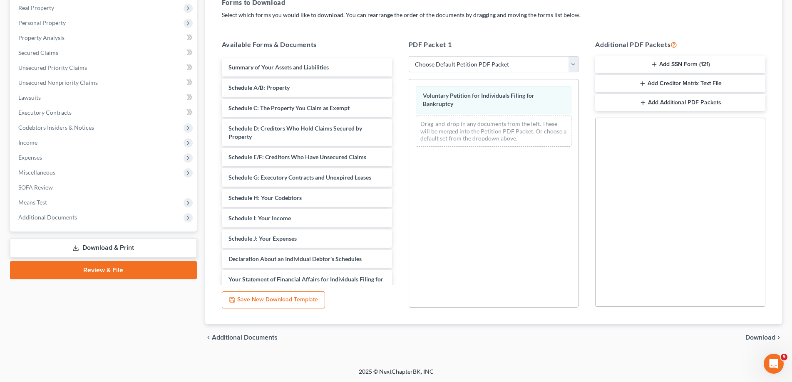
click at [762, 333] on div "chevron_left Additional Documents Download chevron_right" at bounding box center [493, 337] width 577 height 27
click at [763, 334] on span "Download" at bounding box center [760, 337] width 30 height 7
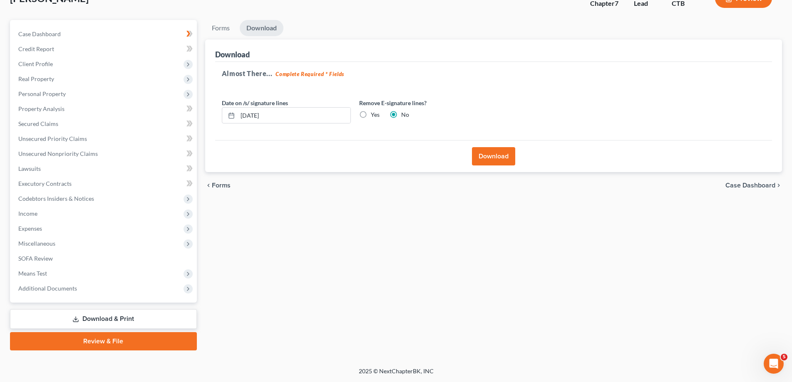
scroll to position [59, 0]
click at [500, 155] on button "Download" at bounding box center [493, 157] width 43 height 18
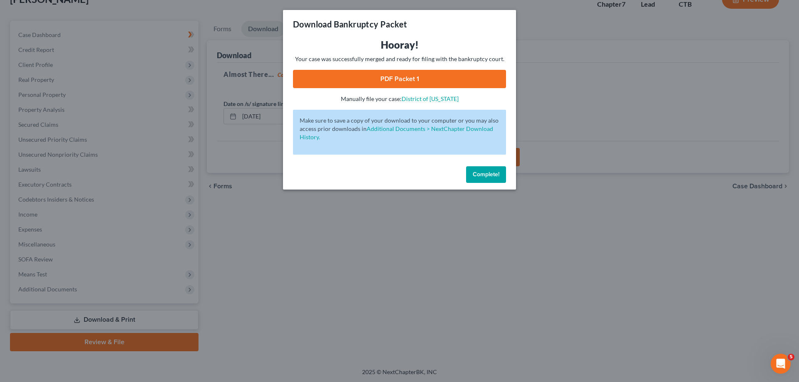
click at [391, 79] on link "PDF Packet 1" at bounding box center [399, 79] width 213 height 18
click at [490, 180] on button "Complete!" at bounding box center [486, 174] width 40 height 17
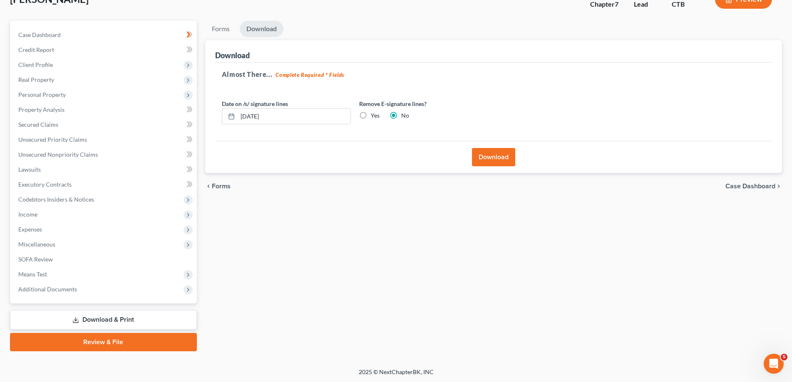
click at [752, 186] on span "Case Dashboard" at bounding box center [750, 186] width 50 height 7
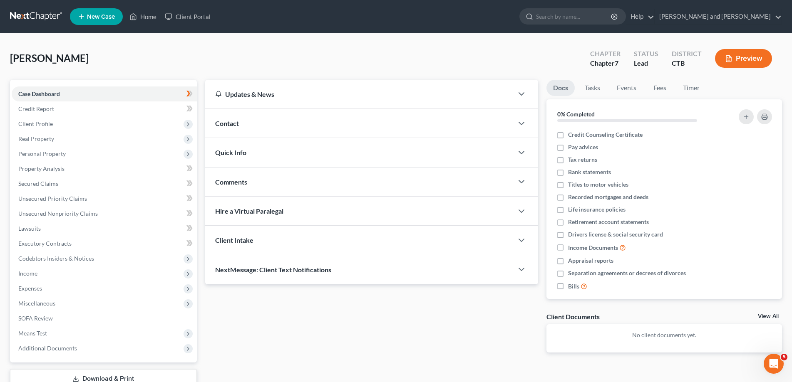
click at [134, 372] on link "Download & Print" at bounding box center [103, 379] width 187 height 20
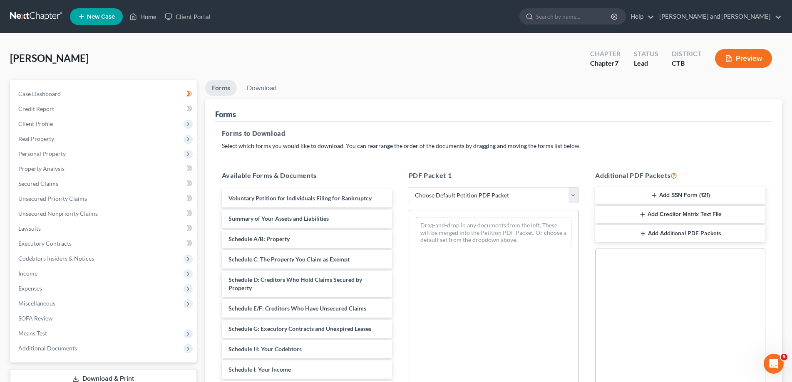
click at [408, 187] on select "Choose Default Petition PDF Packet Complete Bankruptcy Petition (all forms and …" at bounding box center [493, 195] width 170 height 17
click option "Choose Default Petition PDF Packet" at bounding box center [0, 0] width 0 height 0
click at [498, 212] on div "Drag-and-drop in any documents from the left. These will be merged into the Pet…" at bounding box center [493, 232] width 169 height 45
click at [408, 187] on select "Choose Default Petition PDF Packet Complete Bankruptcy Petition (all forms and …" at bounding box center [493, 195] width 170 height 17
click option "Petition" at bounding box center [0, 0] width 0 height 0
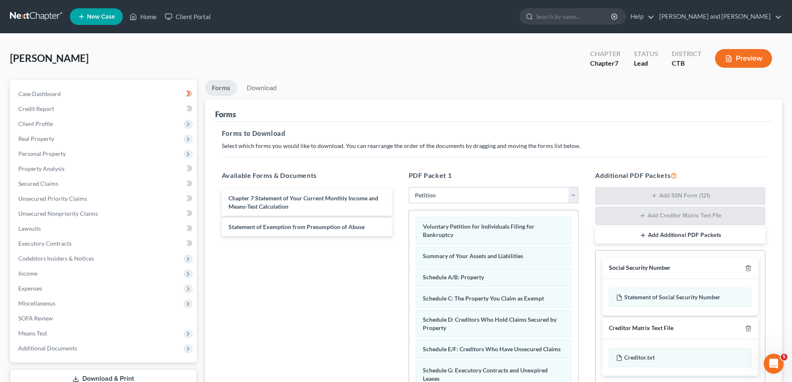
click at [408, 187] on select "Choose Default Petition PDF Packet Complete Bankruptcy Petition (all forms and …" at bounding box center [493, 195] width 170 height 17
select select "0"
click option "Complete Bankruptcy Petition (all forms and schedules)" at bounding box center [0, 0] width 0 height 0
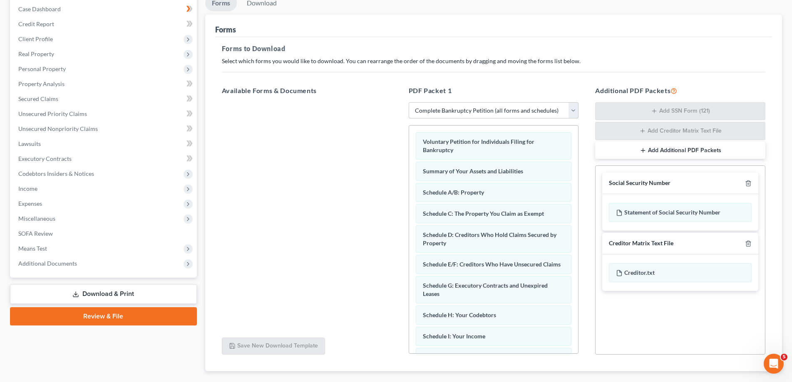
scroll to position [132, 0]
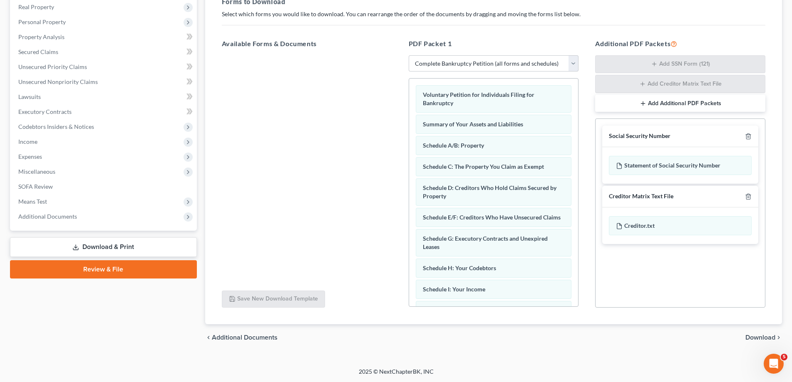
click at [765, 337] on span "Download" at bounding box center [760, 337] width 30 height 7
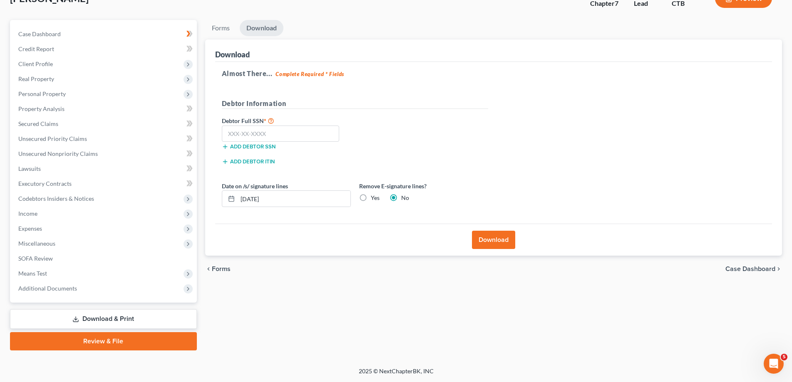
scroll to position [59, 0]
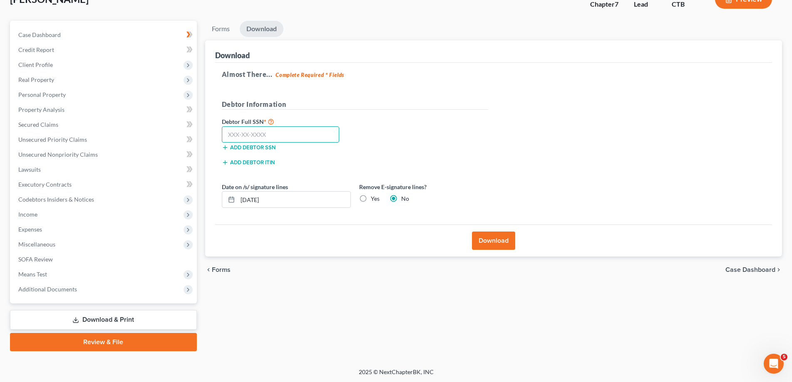
click at [271, 134] on input "text" at bounding box center [281, 134] width 118 height 17
type input "087-52-3581"
click at [490, 243] on button "Download" at bounding box center [493, 241] width 43 height 18
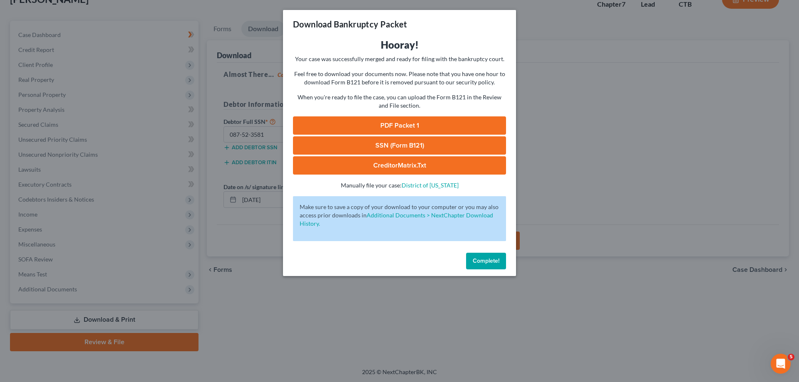
click at [389, 119] on link "PDF Packet 1" at bounding box center [399, 125] width 213 height 18
click at [420, 166] on link "CreditorMatrix.txt" at bounding box center [399, 165] width 213 height 18
click at [486, 260] on span "Complete!" at bounding box center [486, 260] width 27 height 7
